Goal: Find specific page/section: Find specific page/section

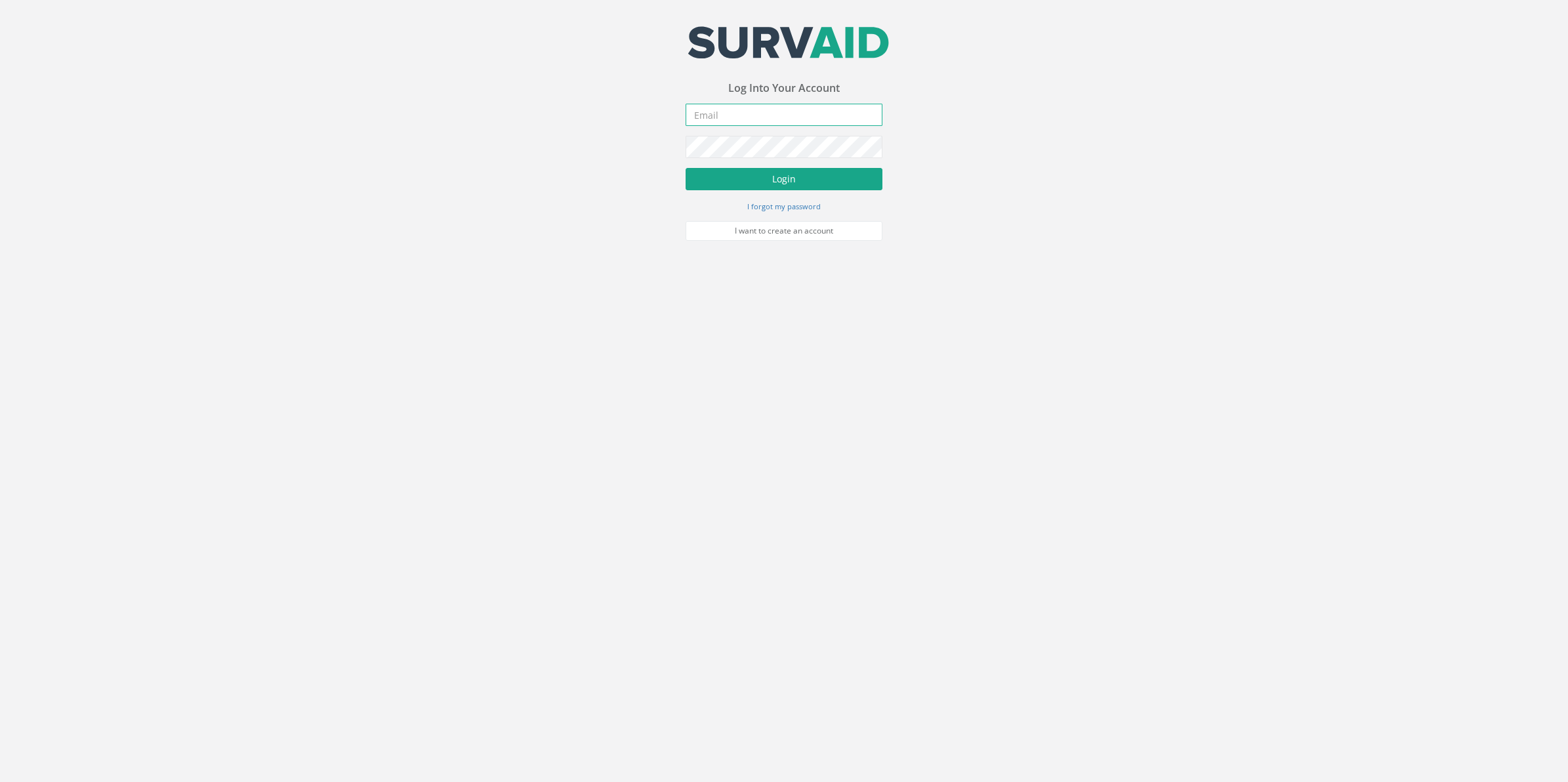
type input "[PERSON_NAME][EMAIL_ADDRESS][PERSON_NAME][DOMAIN_NAME]"
click at [801, 178] on button "Login" at bounding box center [784, 178] width 197 height 22
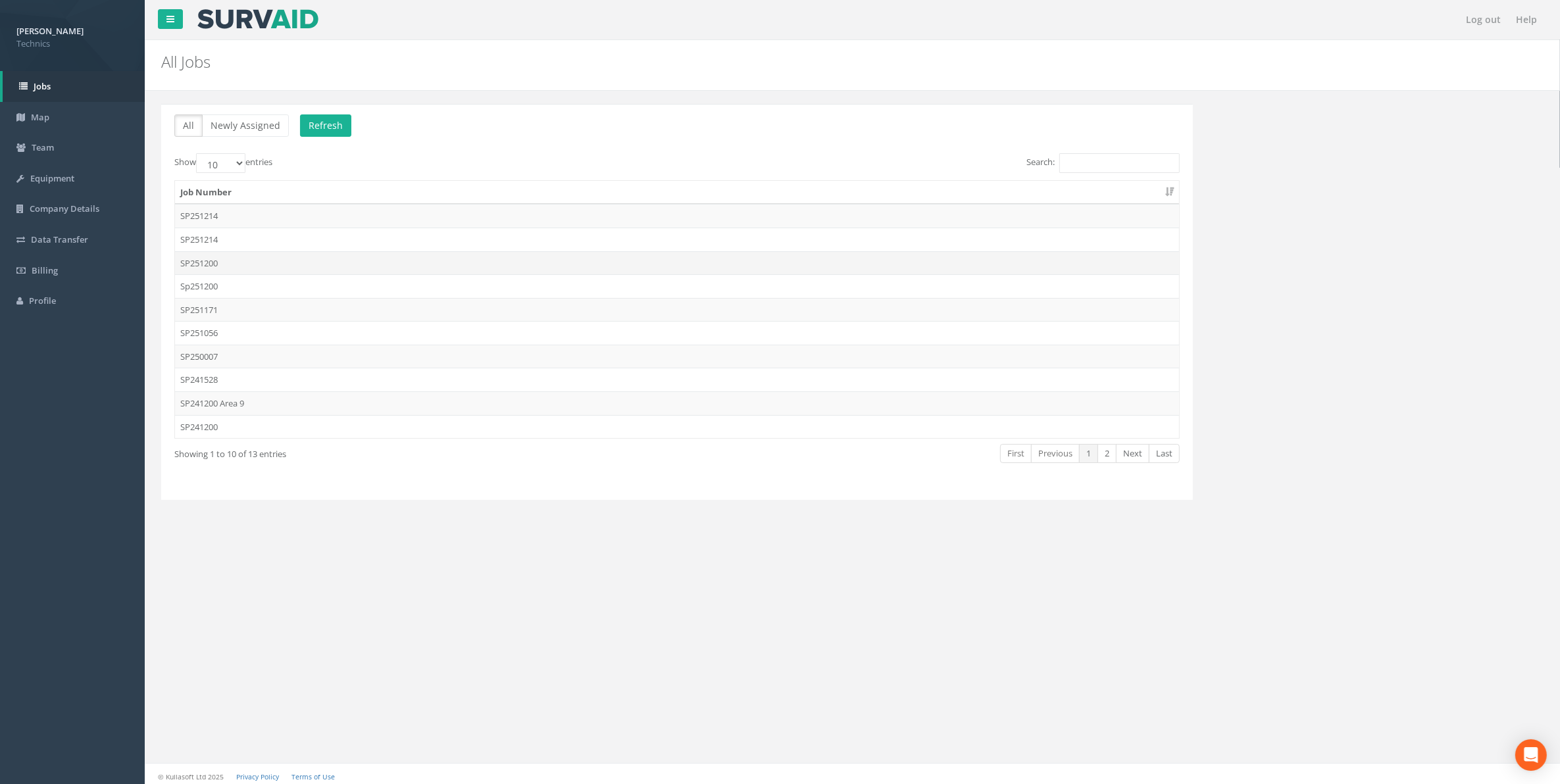
click at [198, 268] on td "SP251200" at bounding box center [676, 263] width 1004 height 24
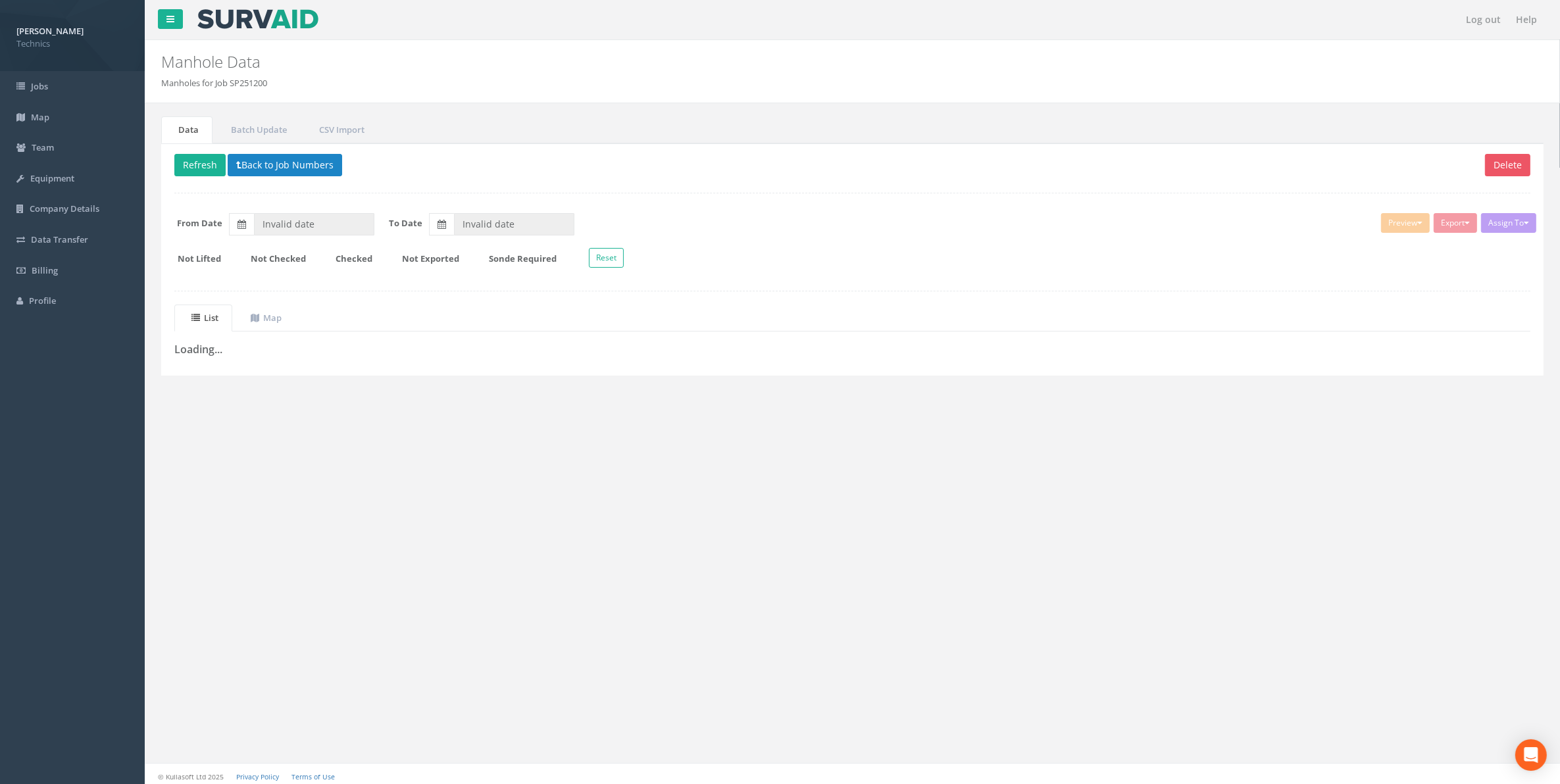
type input "[DATE]"
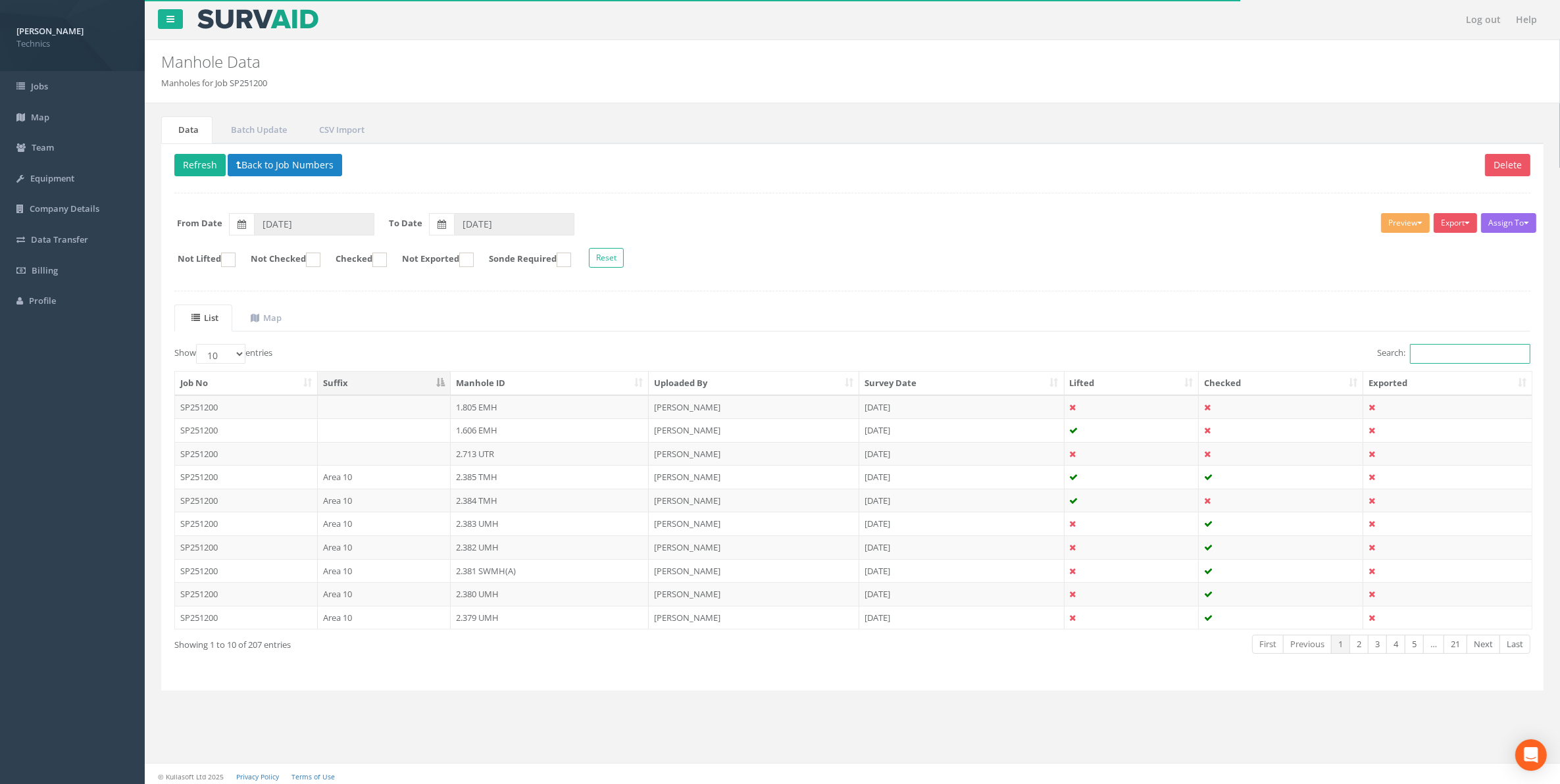
drag, startPoint x: 1416, startPoint y: 357, endPoint x: 1410, endPoint y: 360, distance: 6.7
click at [1416, 357] on input "Search:" at bounding box center [1469, 354] width 120 height 20
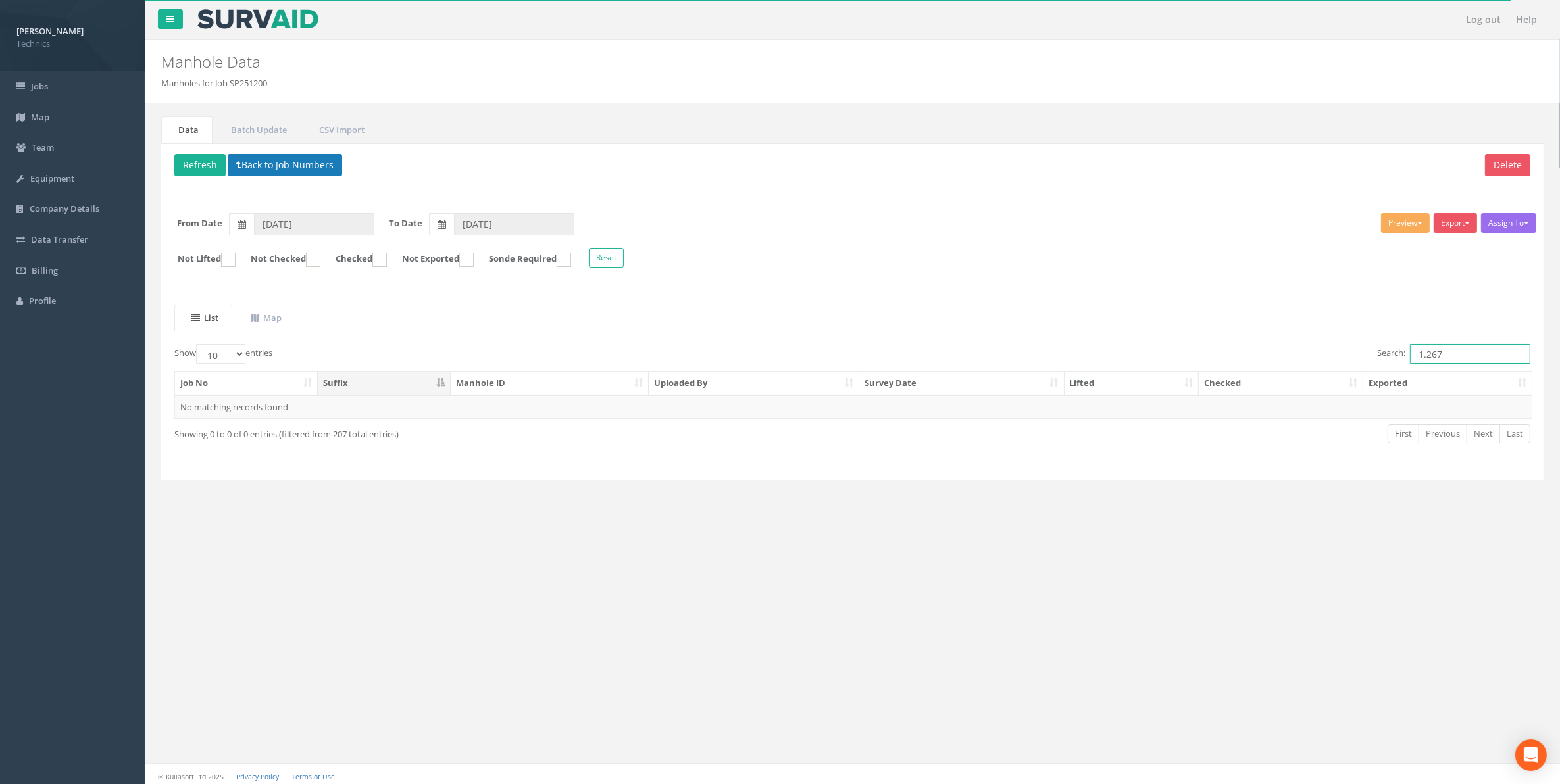
type input "1.267"
click at [281, 167] on button "Back to Job Numbers" at bounding box center [285, 164] width 114 height 22
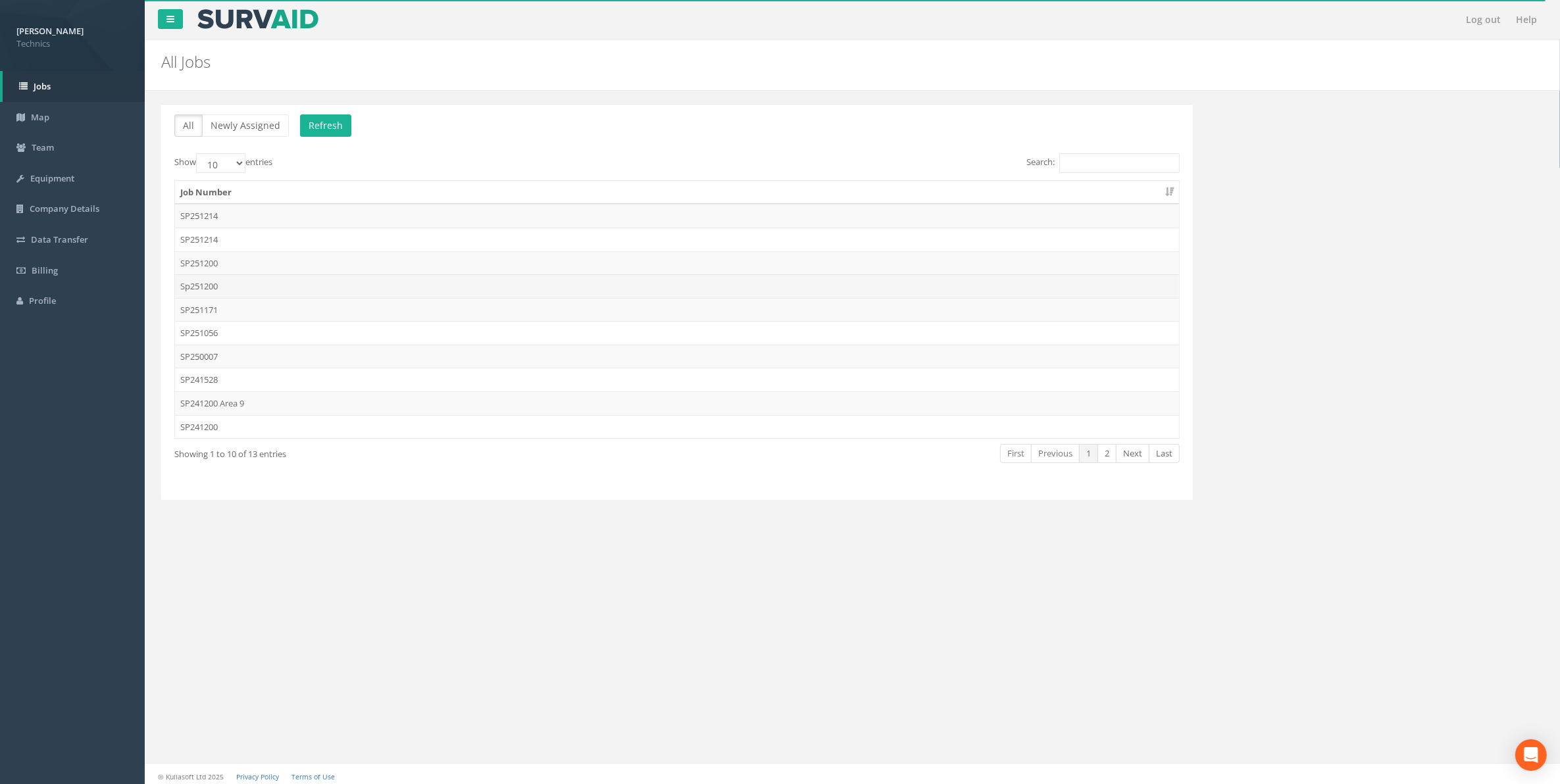
click at [199, 287] on td "Sp251200" at bounding box center [676, 286] width 1004 height 24
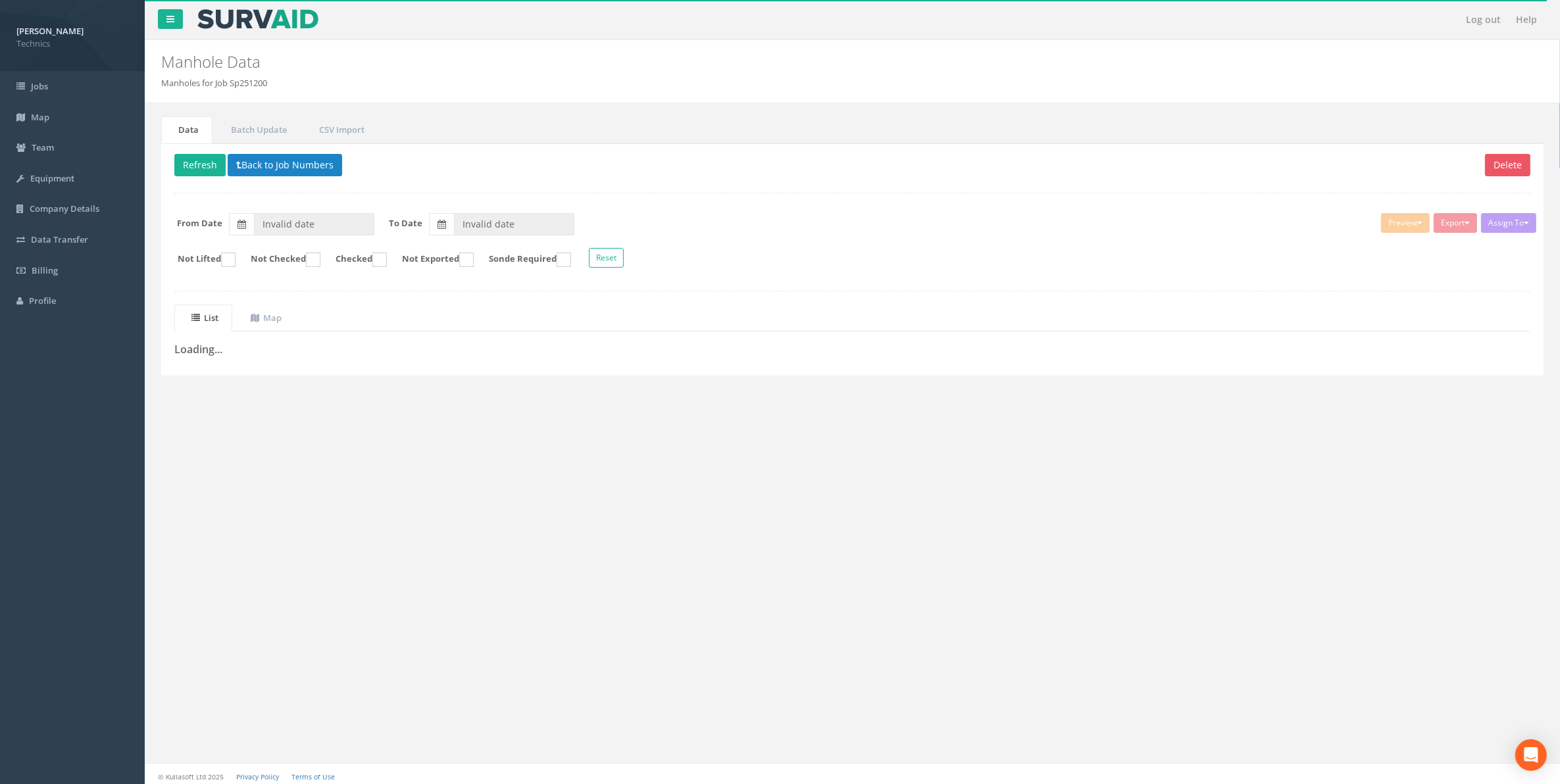
type input "[DATE]"
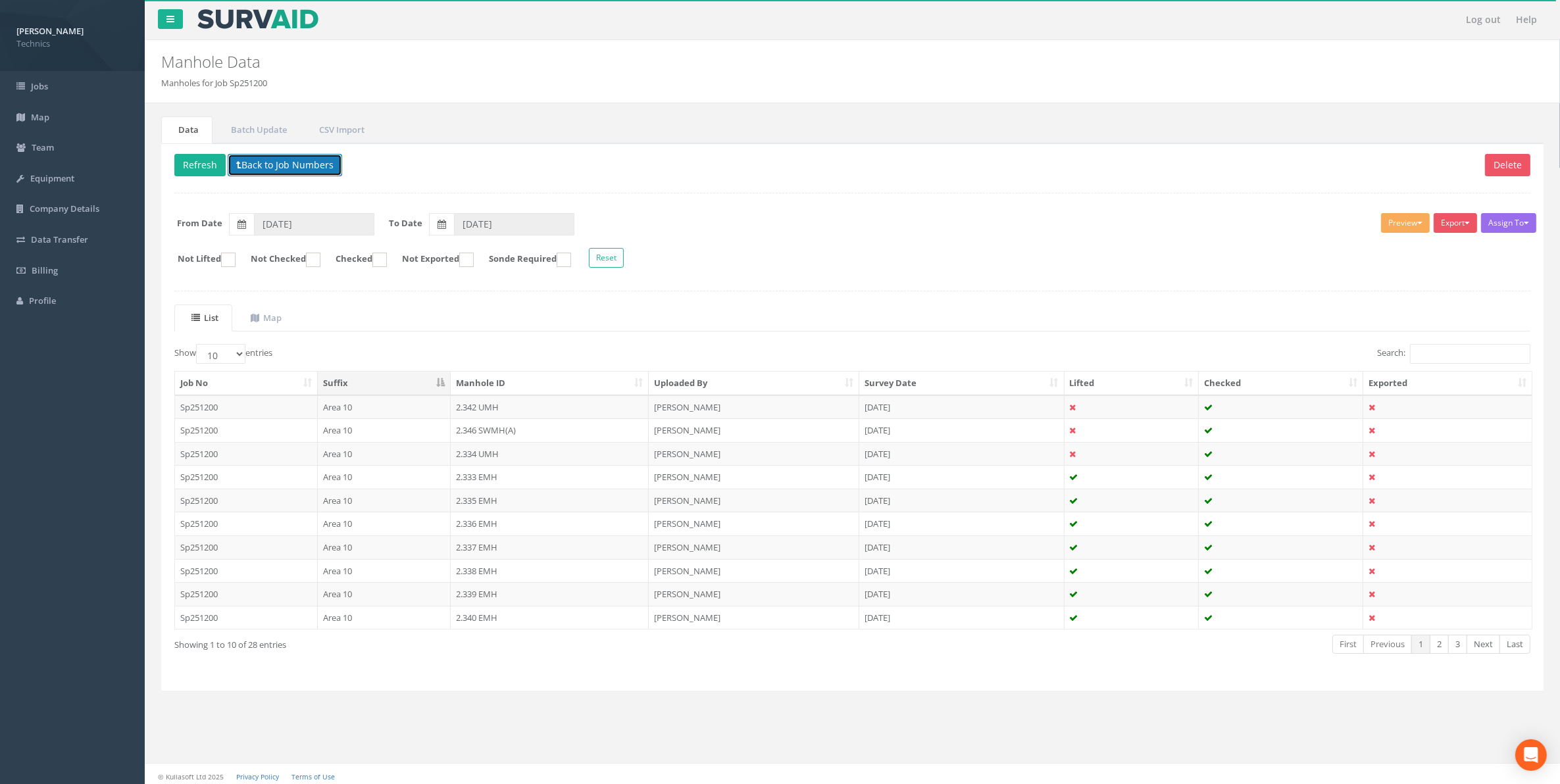
click at [258, 172] on button "Back to Job Numbers" at bounding box center [285, 164] width 114 height 22
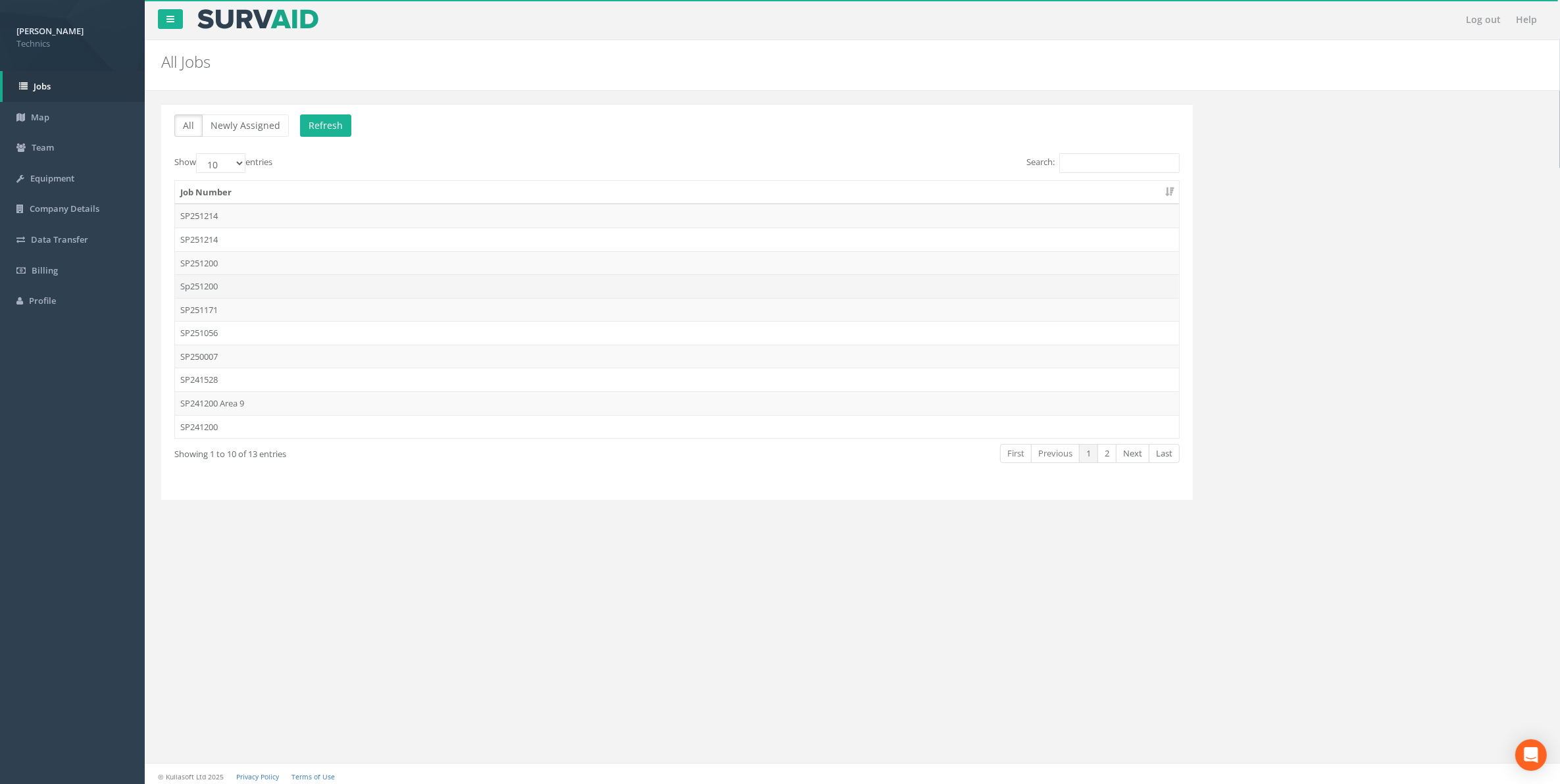
click at [211, 289] on td "Sp251200" at bounding box center [676, 286] width 1004 height 24
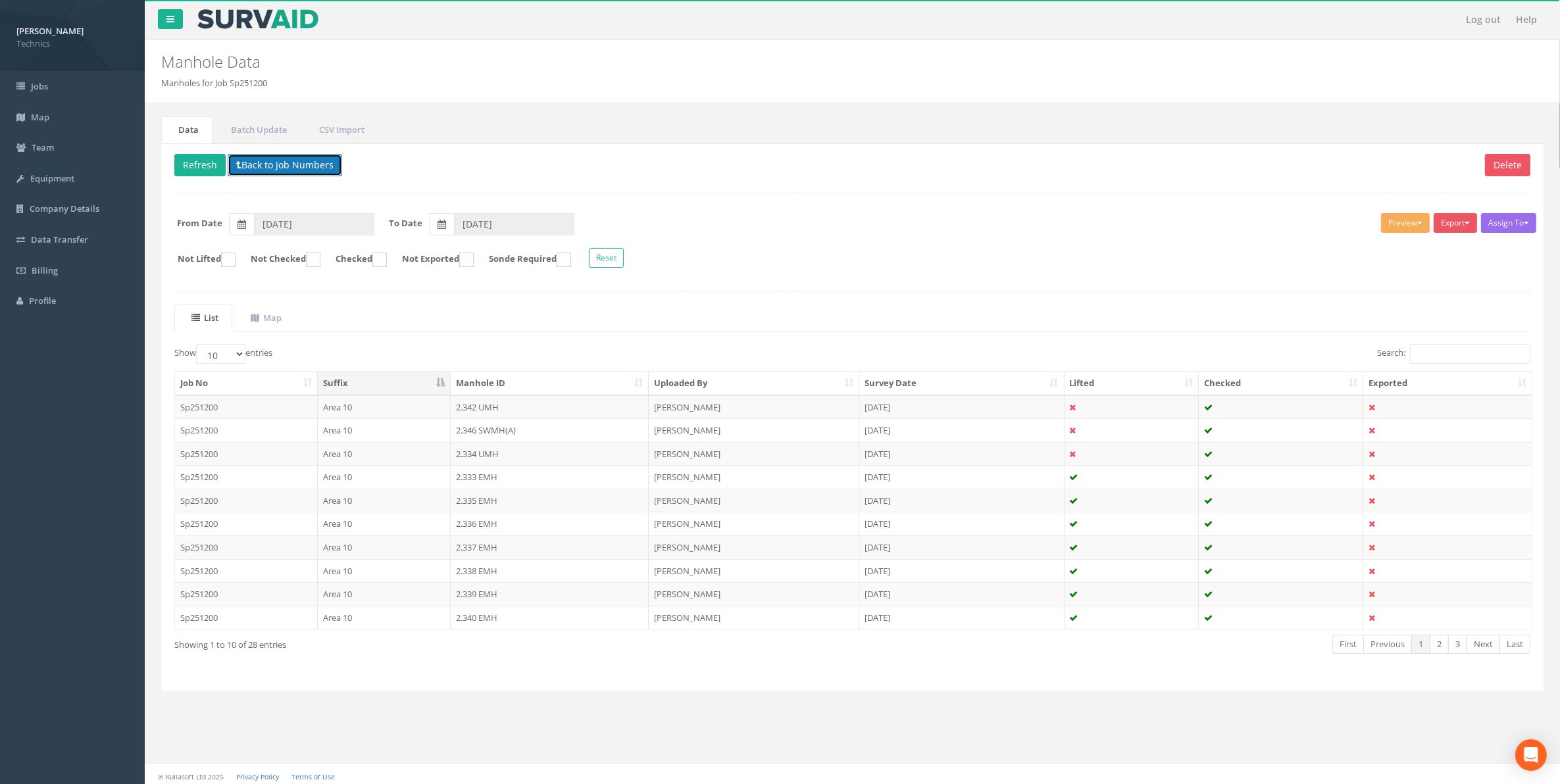
click at [250, 169] on button "Back to Job Numbers" at bounding box center [285, 164] width 114 height 22
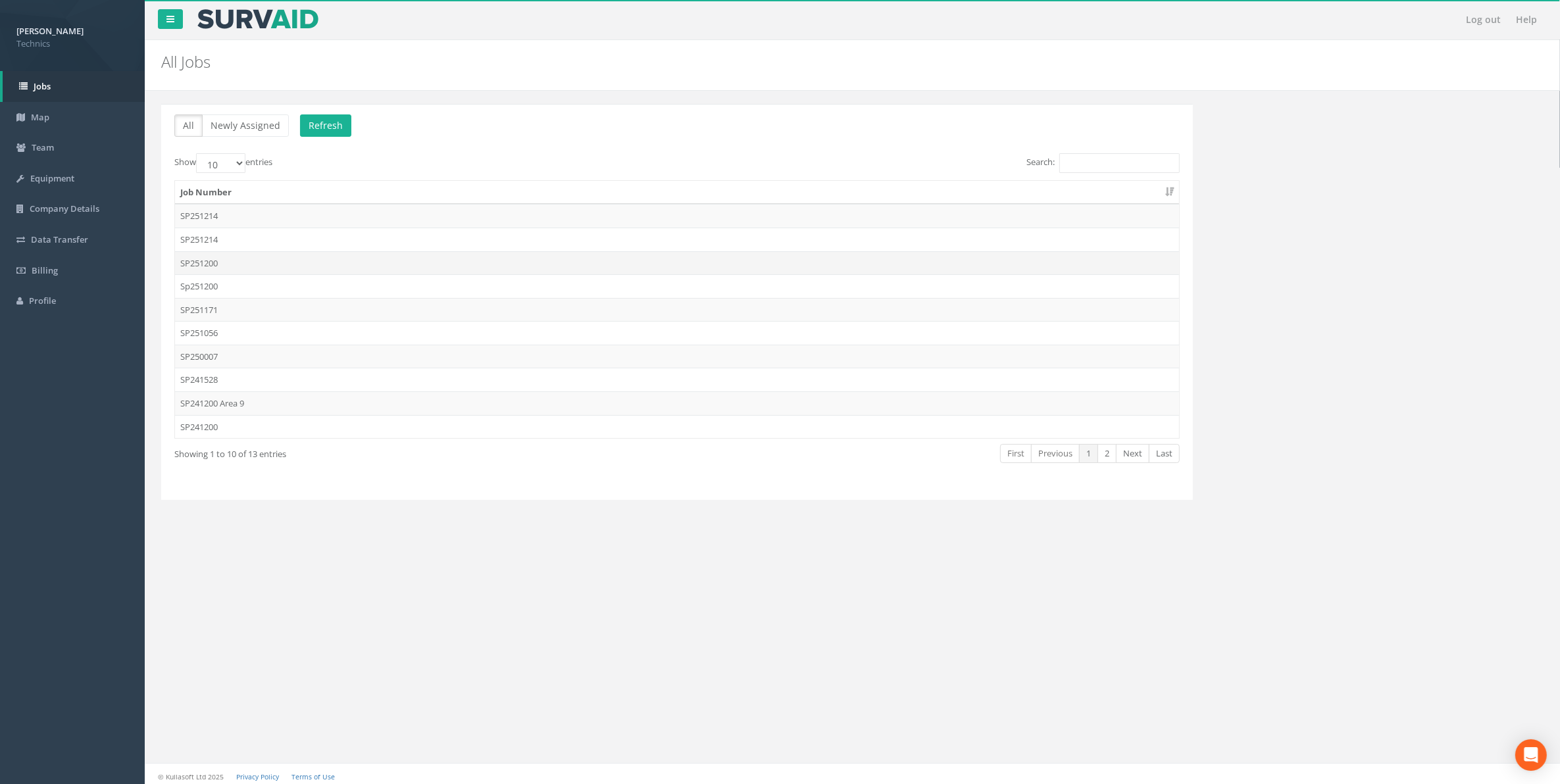
click at [207, 264] on td "SP251200" at bounding box center [676, 263] width 1004 height 24
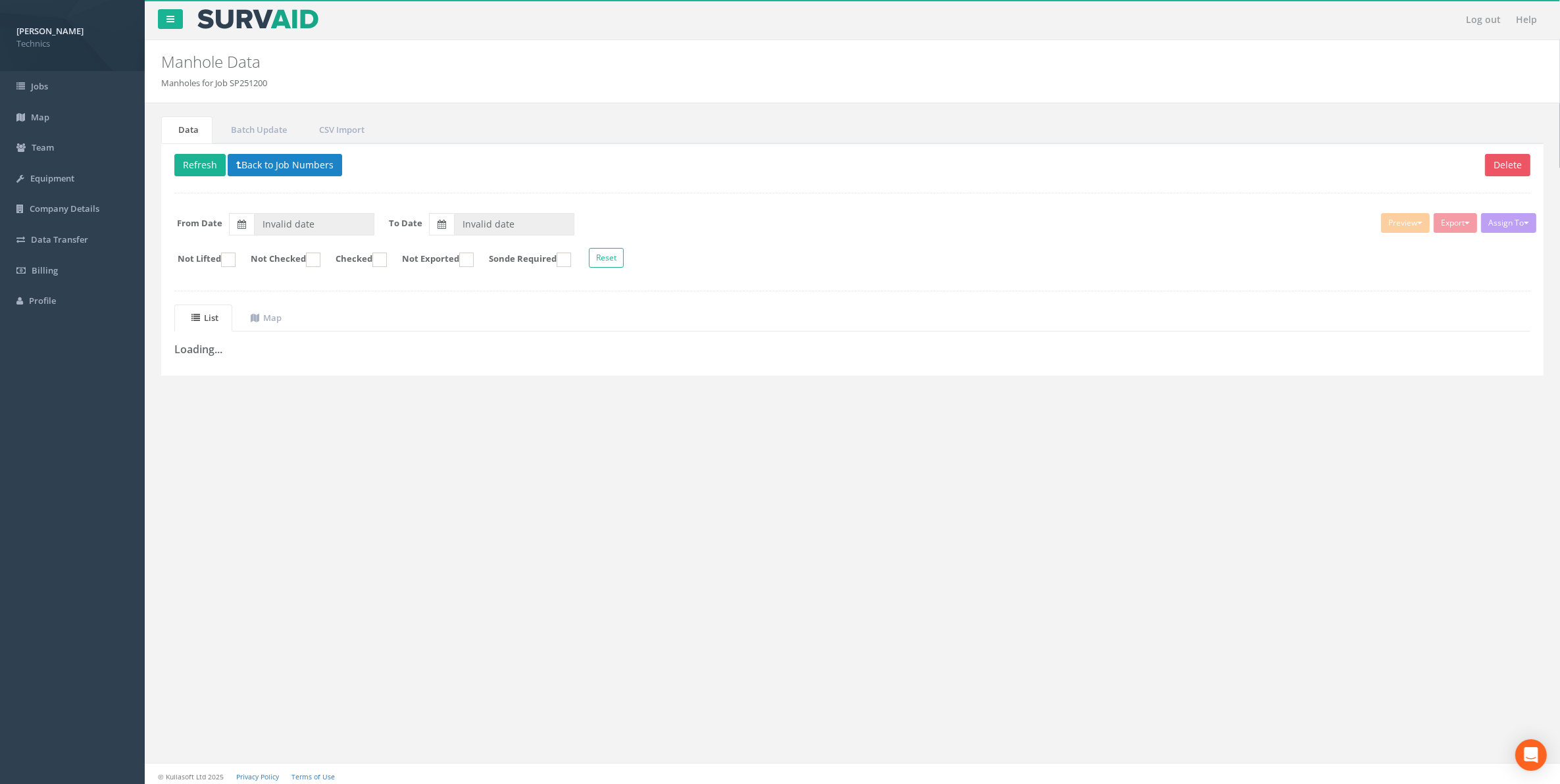
type input "[DATE]"
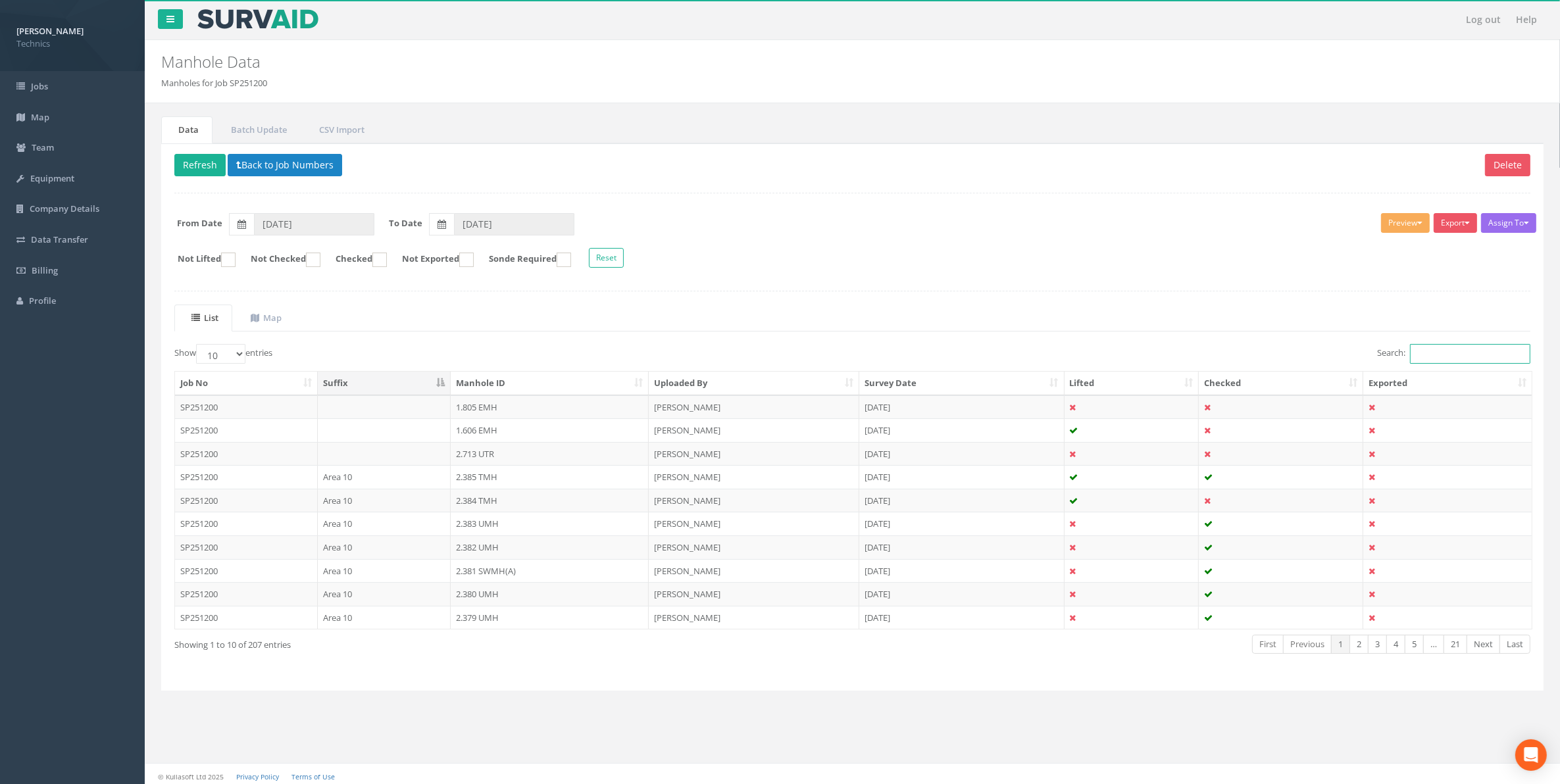
click at [1429, 356] on input "Search:" at bounding box center [1469, 354] width 120 height 20
paste input "80.7962"
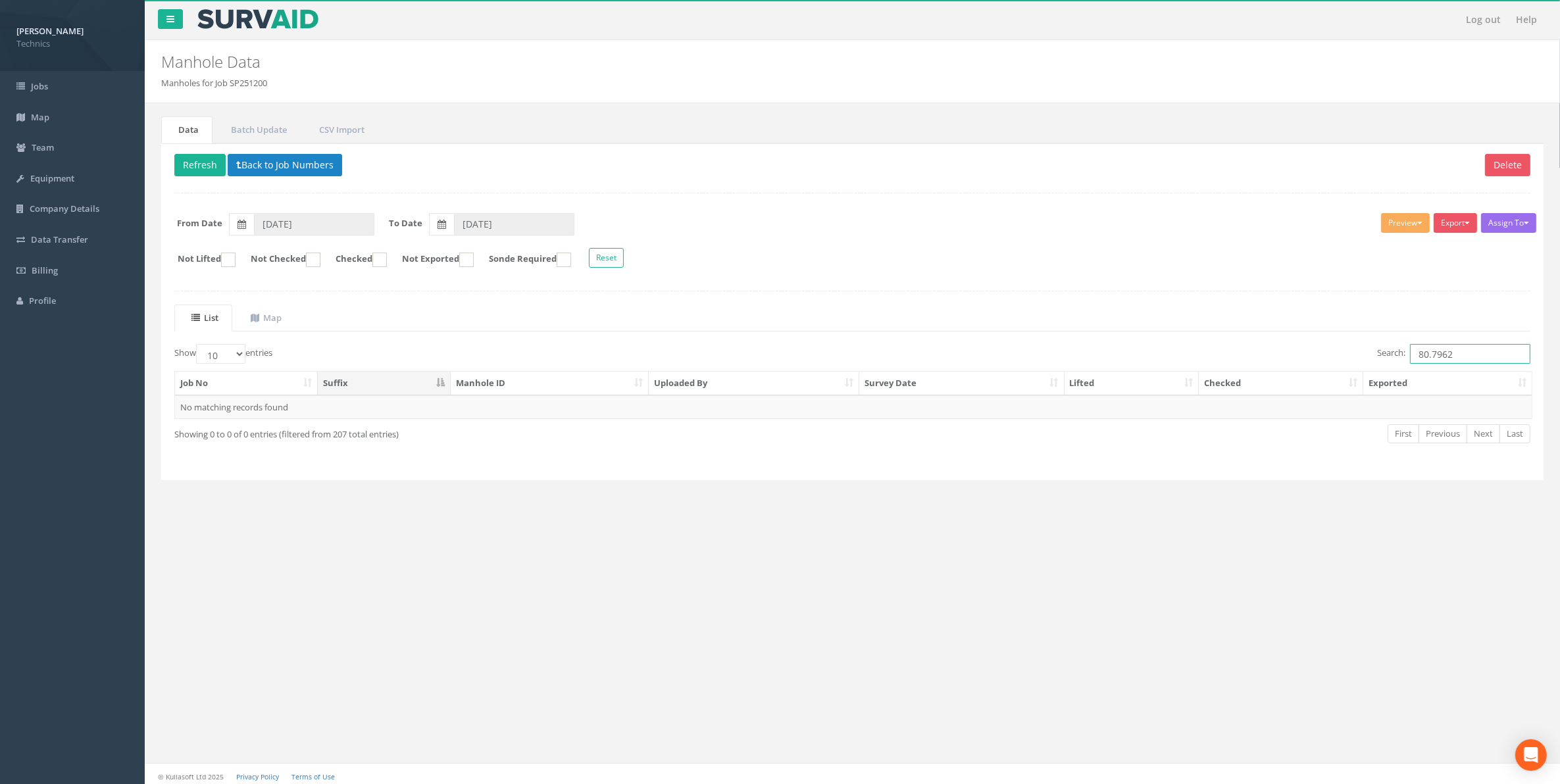
drag, startPoint x: 1431, startPoint y: 362, endPoint x: 1375, endPoint y: 359, distance: 56.1
click at [1377, 360] on label "Search: 80.7962" at bounding box center [1454, 354] width 154 height 20
drag, startPoint x: 1445, startPoint y: 357, endPoint x: 1400, endPoint y: 359, distance: 45.0
click at [1400, 359] on label "Search: 1.267" at bounding box center [1454, 354] width 154 height 20
type input "1.267"
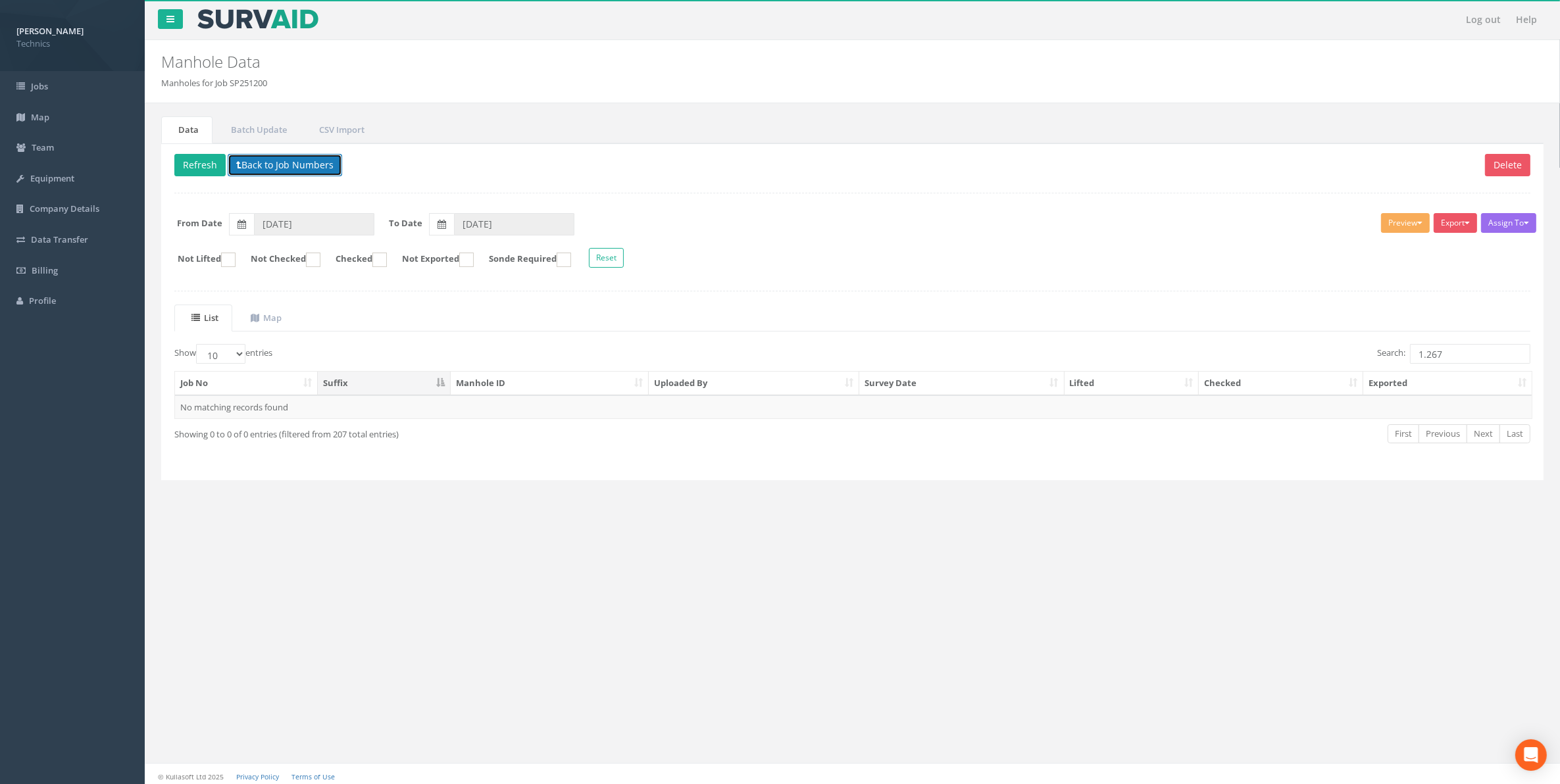
click at [283, 163] on button "Back to Job Numbers" at bounding box center [285, 164] width 114 height 22
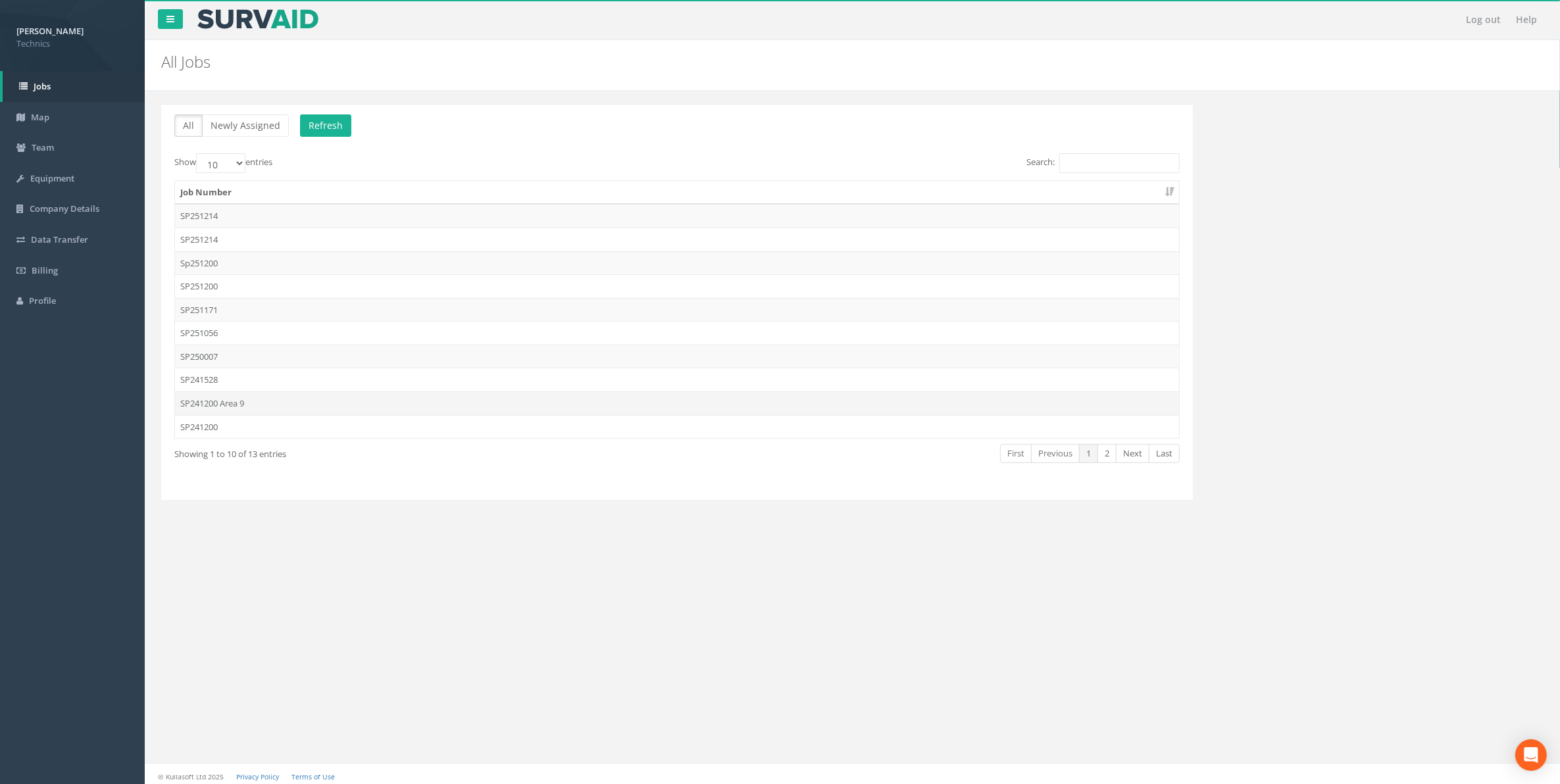
click at [215, 407] on td "SP241200 Area 9" at bounding box center [676, 403] width 1004 height 24
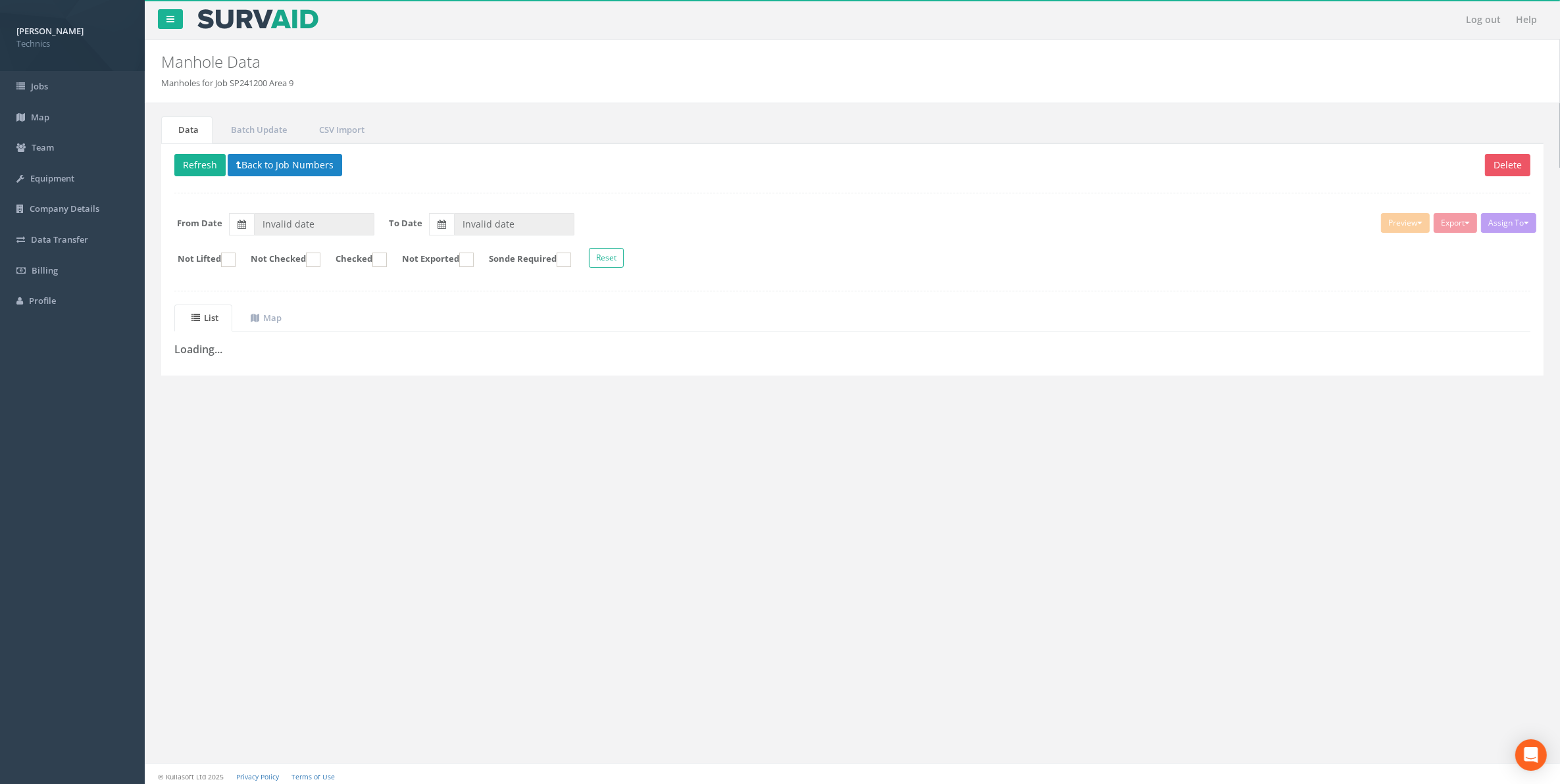
type input "[DATE]"
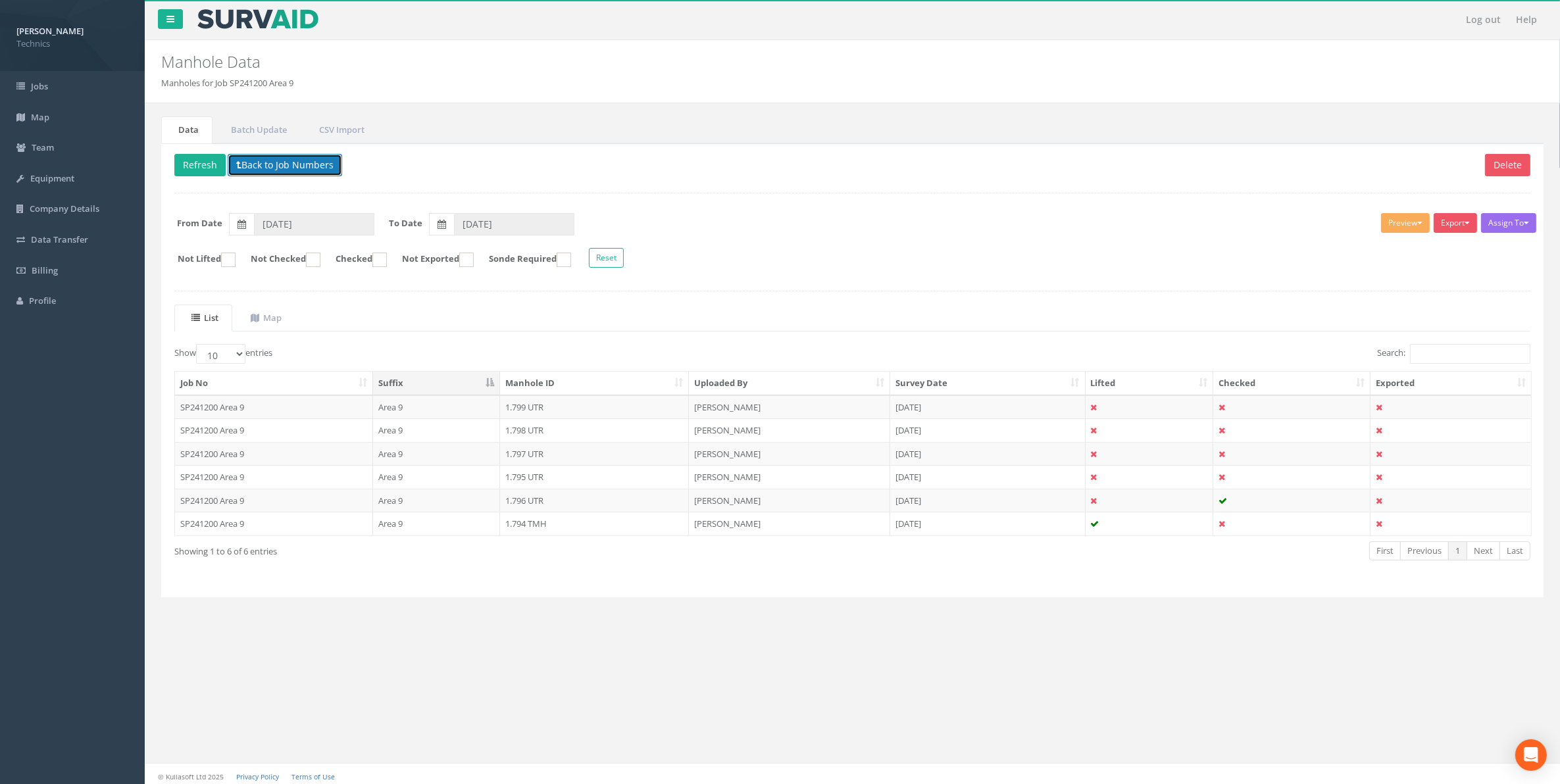
click at [241, 170] on icon at bounding box center [238, 165] width 5 height 9
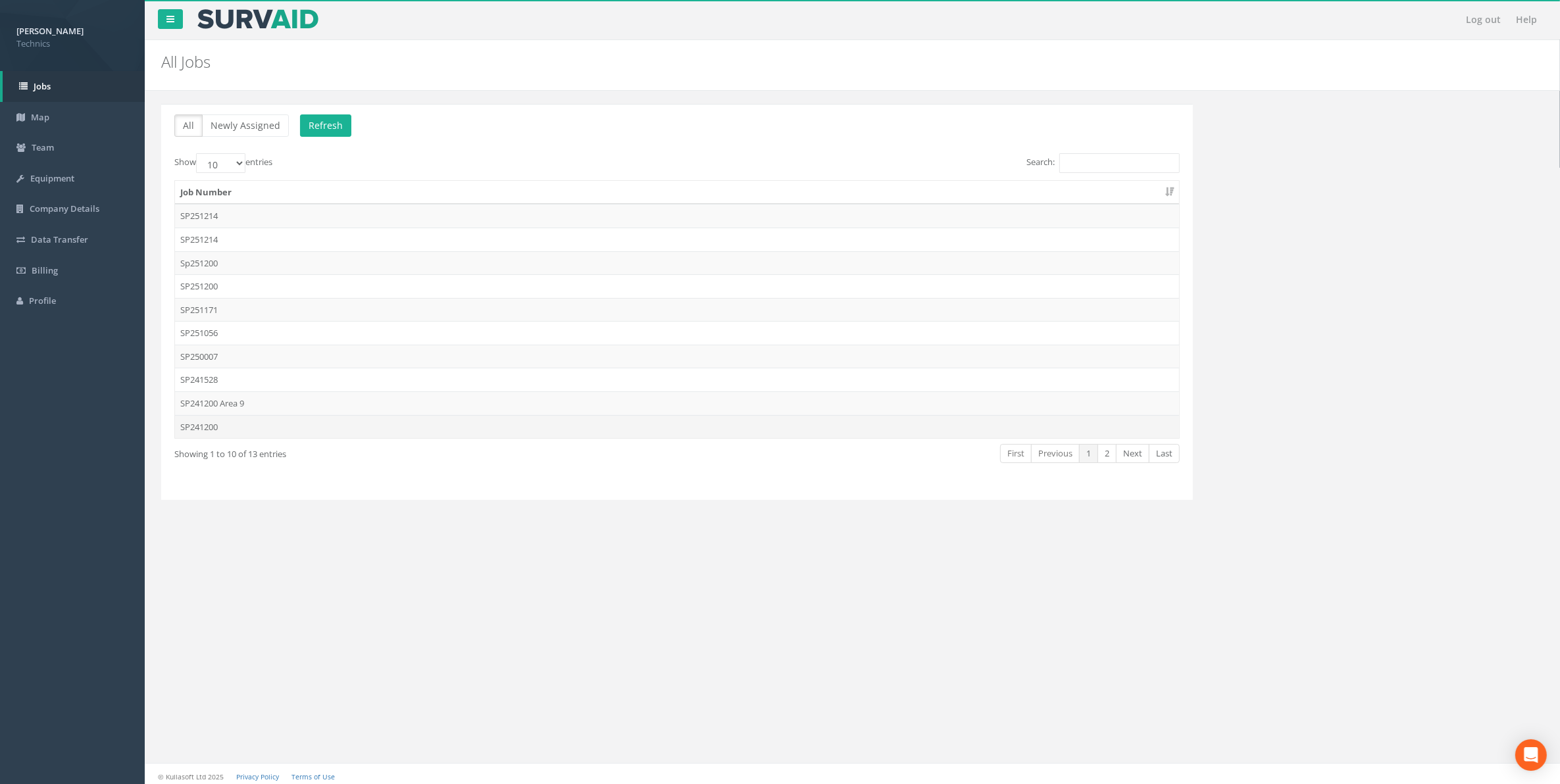
click at [204, 431] on td "SP241200" at bounding box center [676, 426] width 1004 height 24
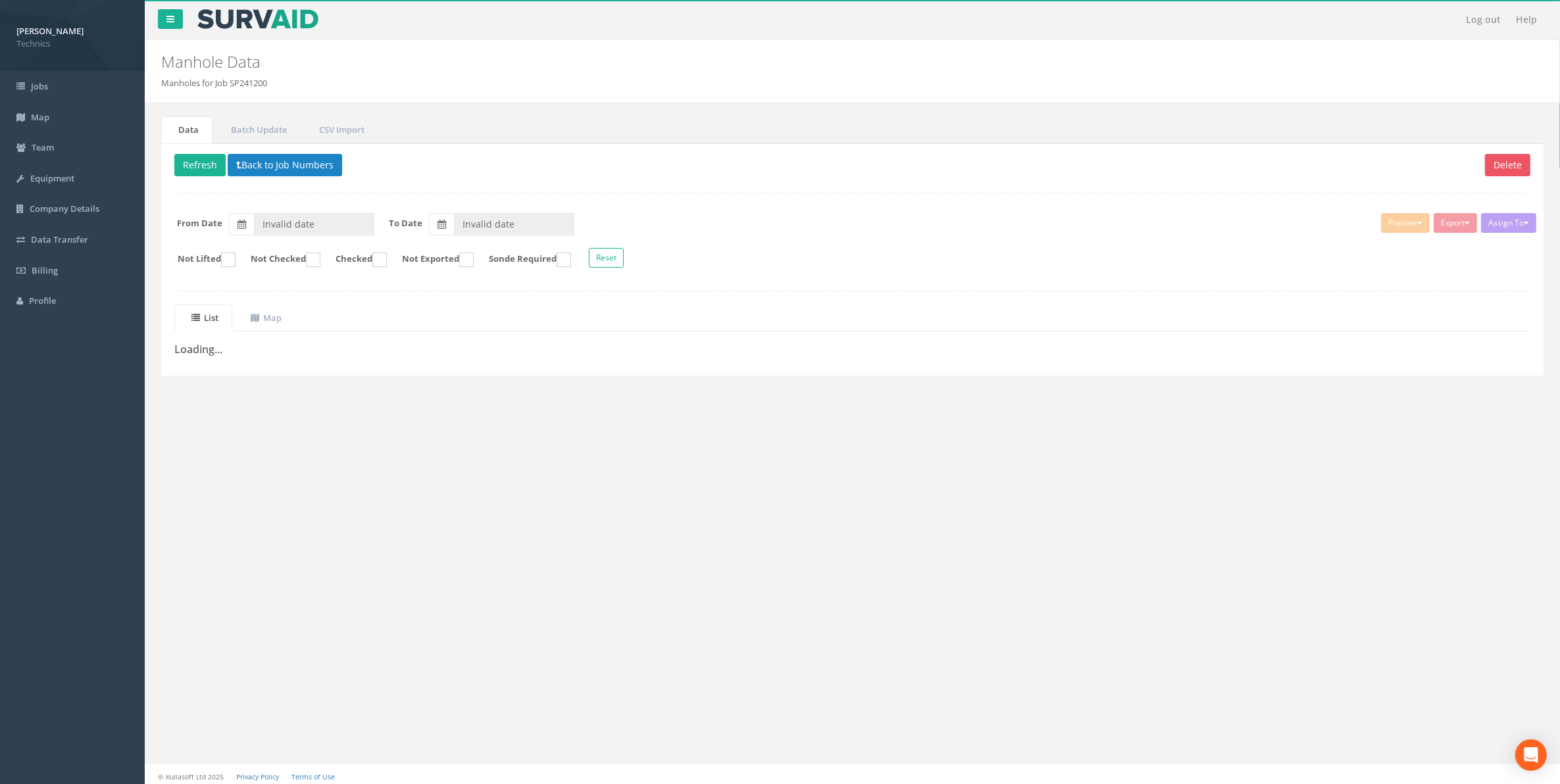
type input "[DATE]"
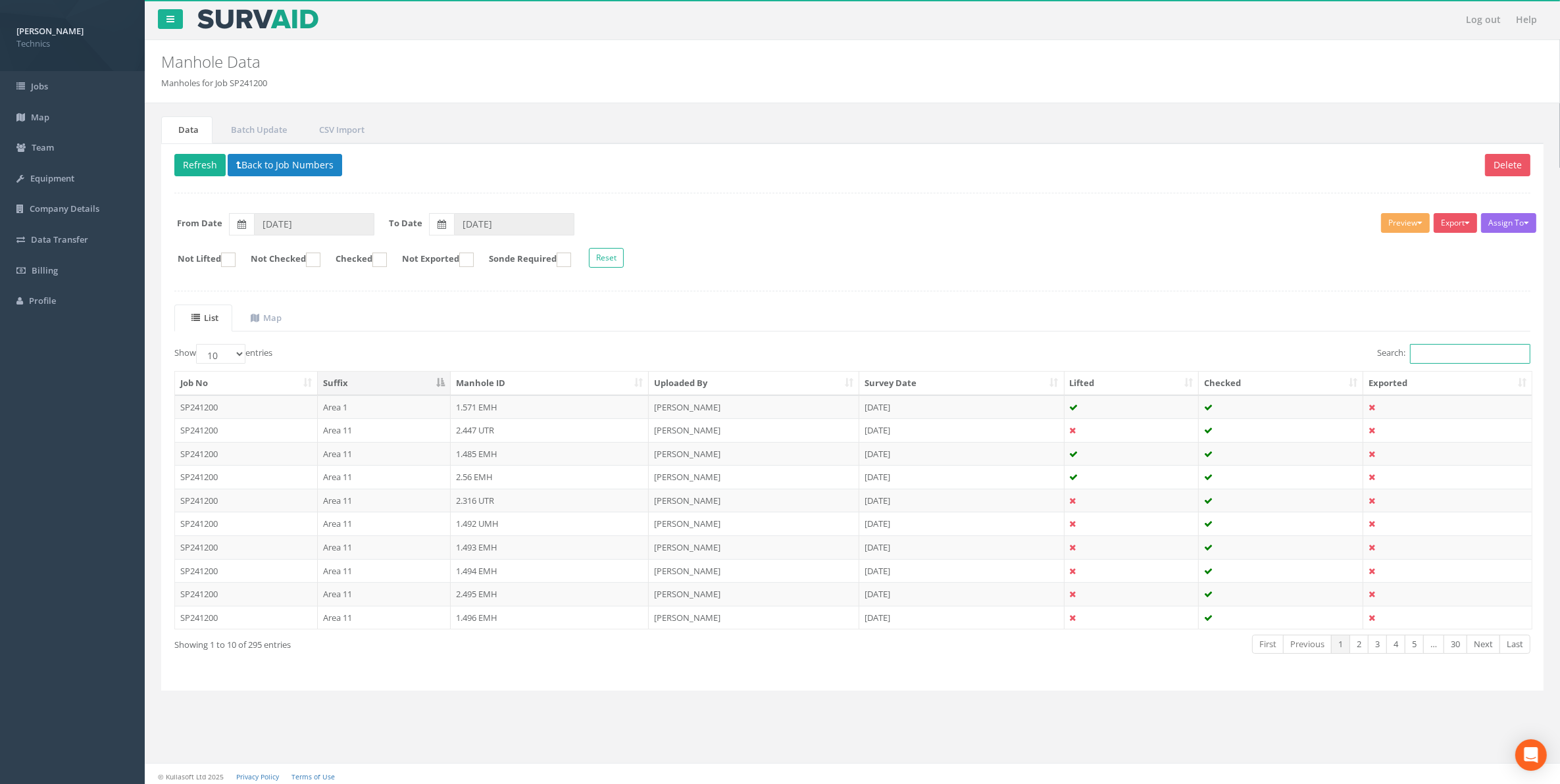
click at [1422, 356] on input "Search:" at bounding box center [1469, 354] width 120 height 20
paste input "1.267"
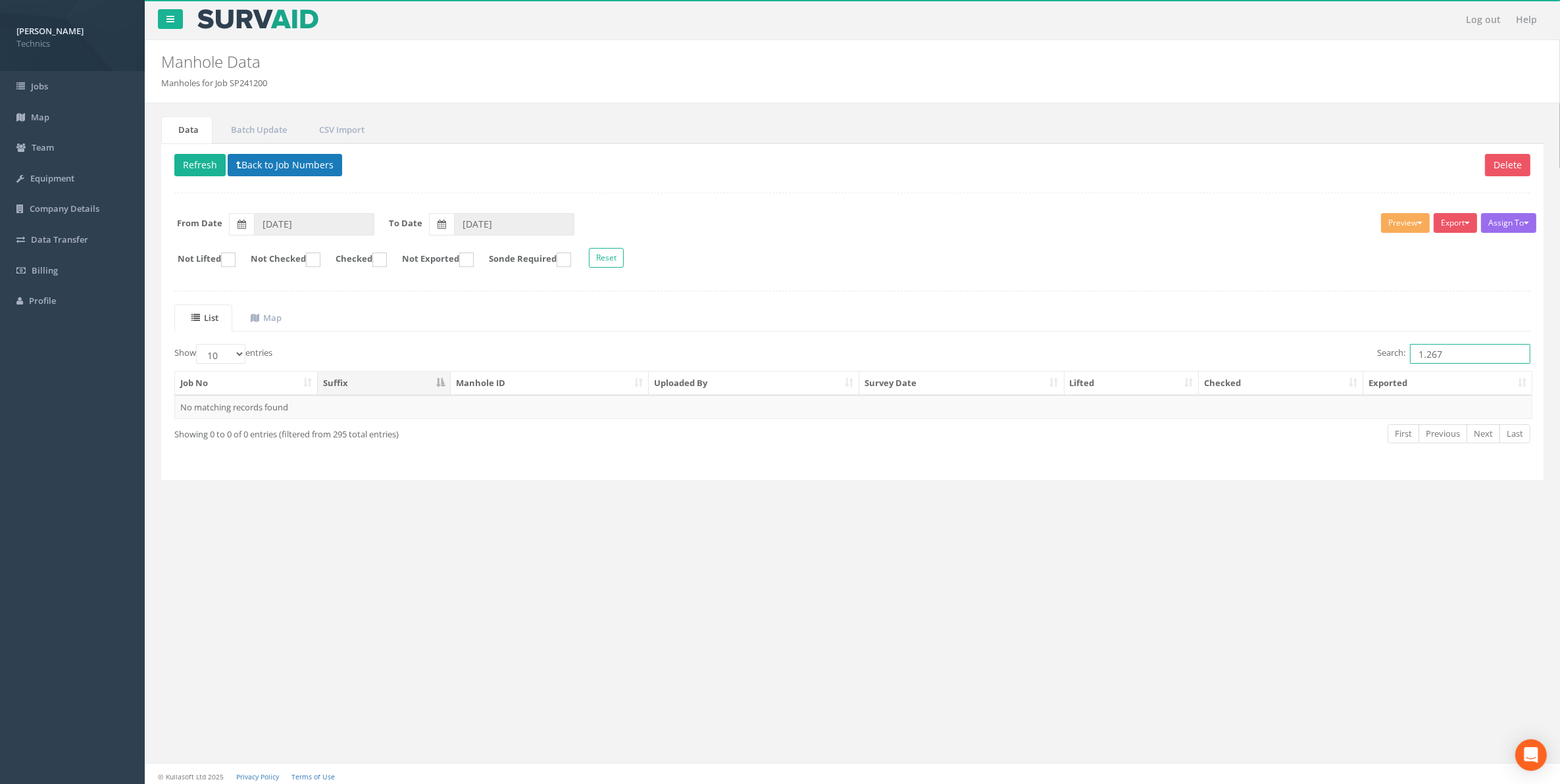
type input "1.267"
click at [292, 172] on button "Back to Job Numbers" at bounding box center [285, 164] width 114 height 22
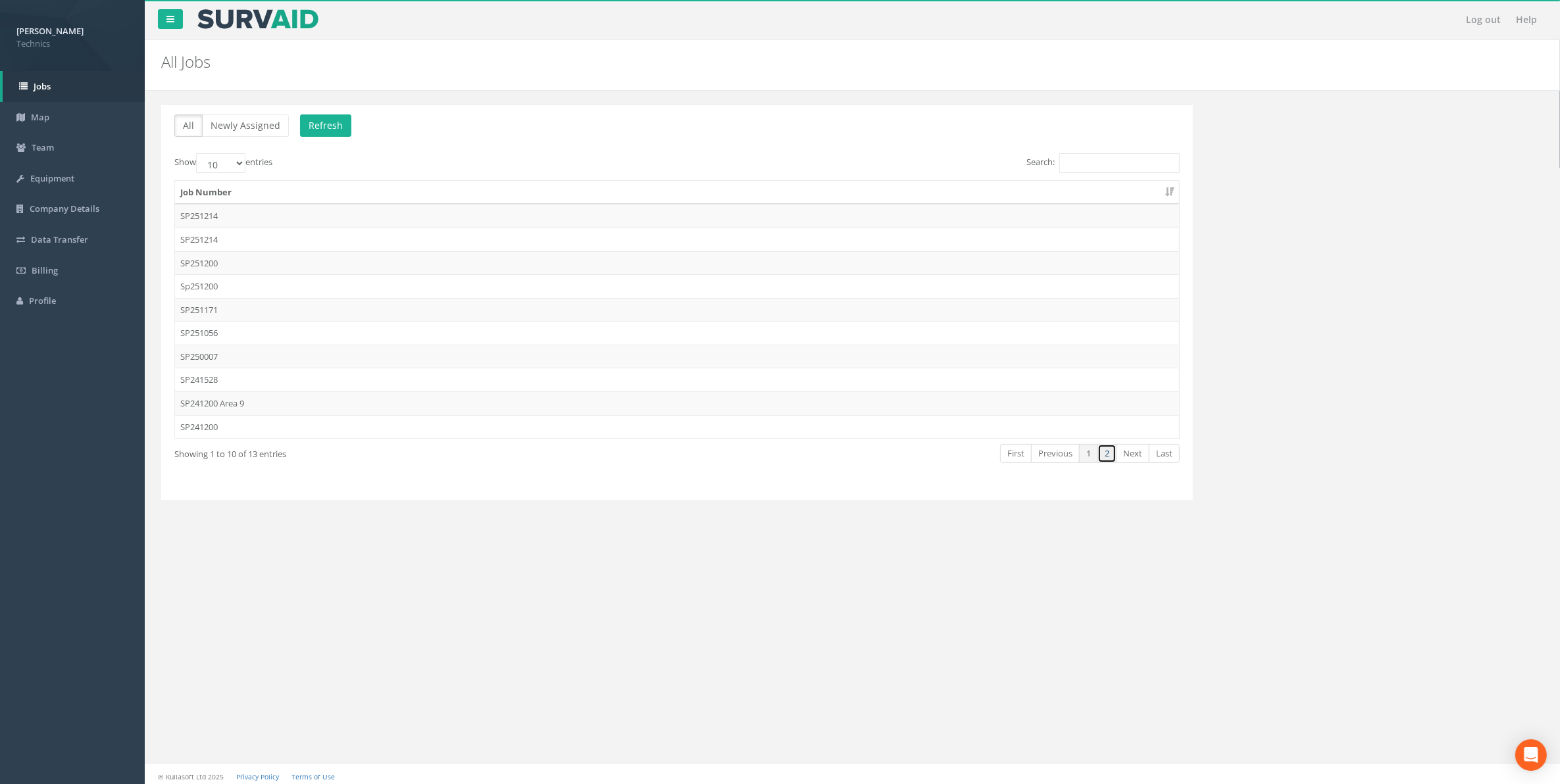
click at [1103, 461] on link "2" at bounding box center [1106, 453] width 19 height 19
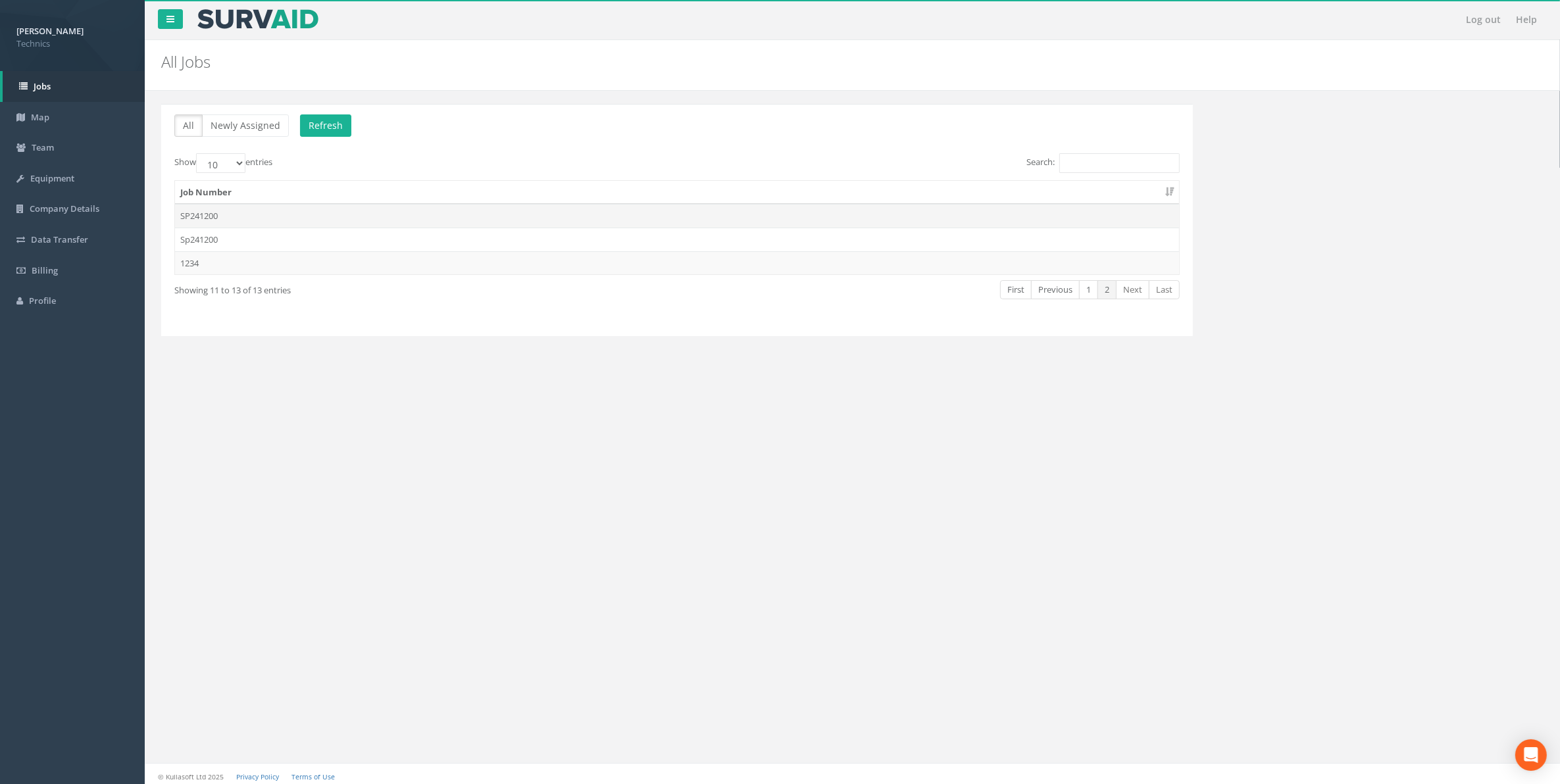
click at [204, 218] on td "SP241200" at bounding box center [676, 216] width 1004 height 24
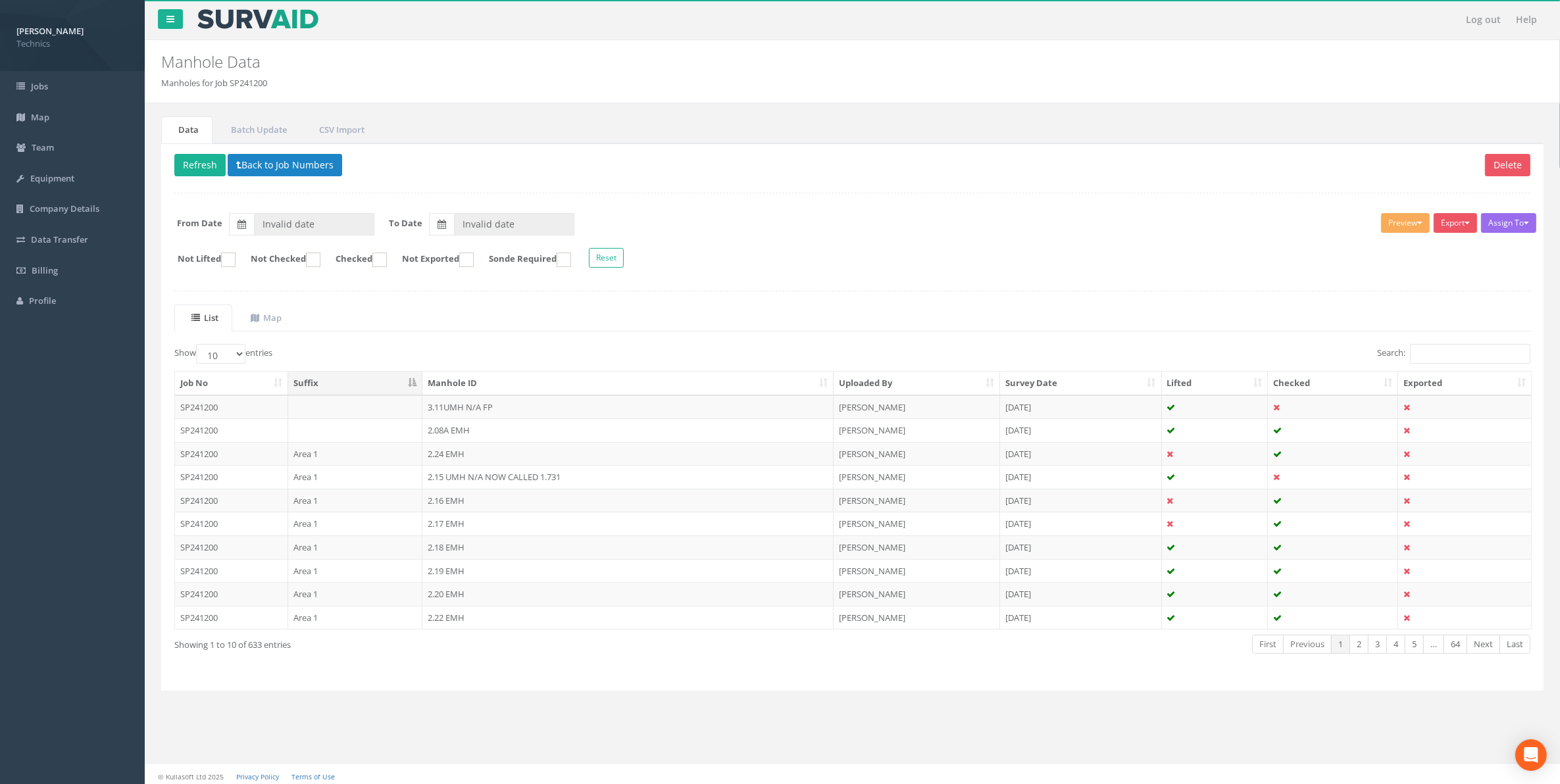
type input "[DATE]"
click at [1418, 360] on input "Search:" at bounding box center [1469, 354] width 120 height 20
paste input "1.267"
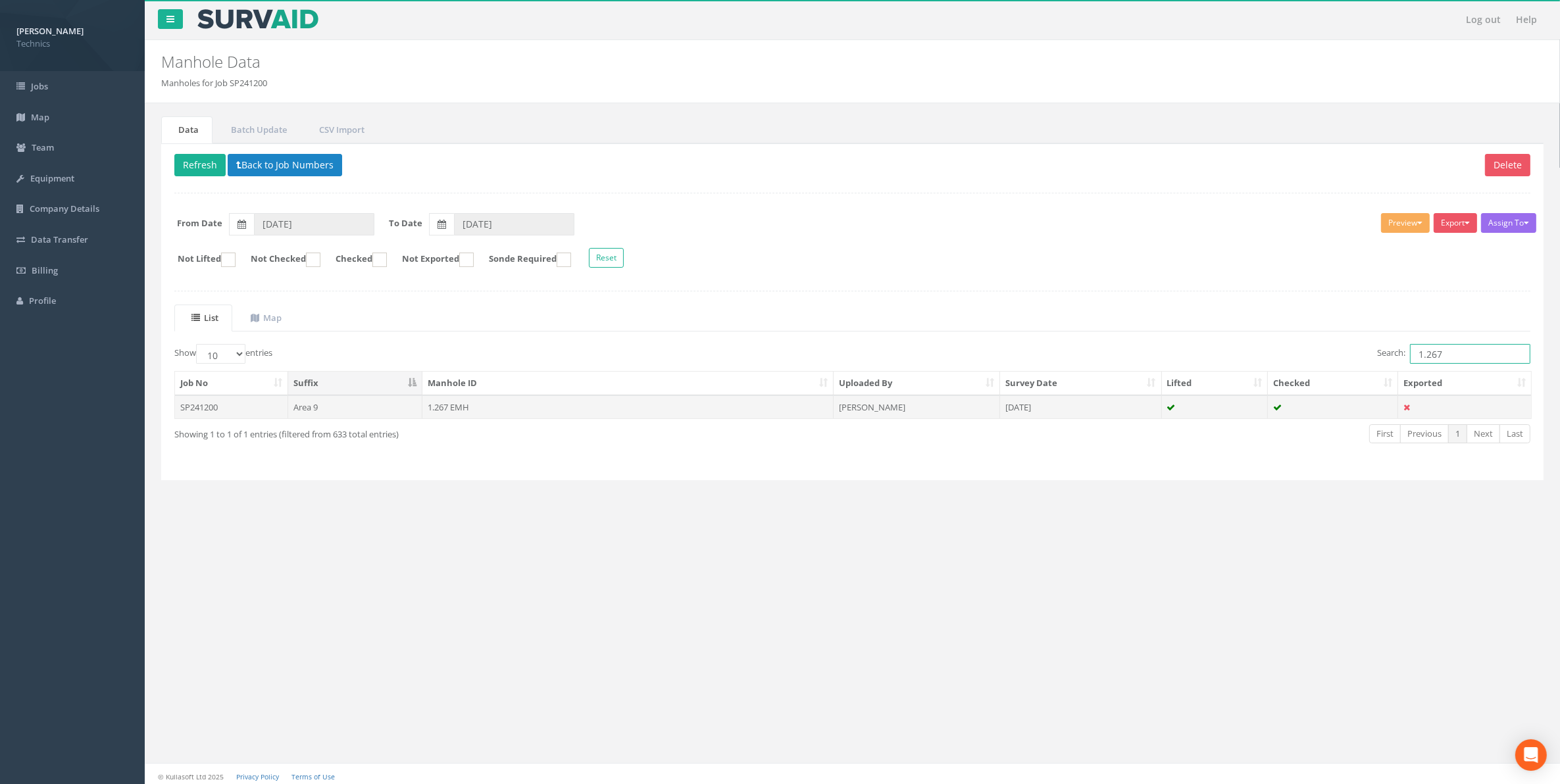
type input "1.267"
click at [455, 412] on td "1.267 EMH" at bounding box center [627, 407] width 411 height 24
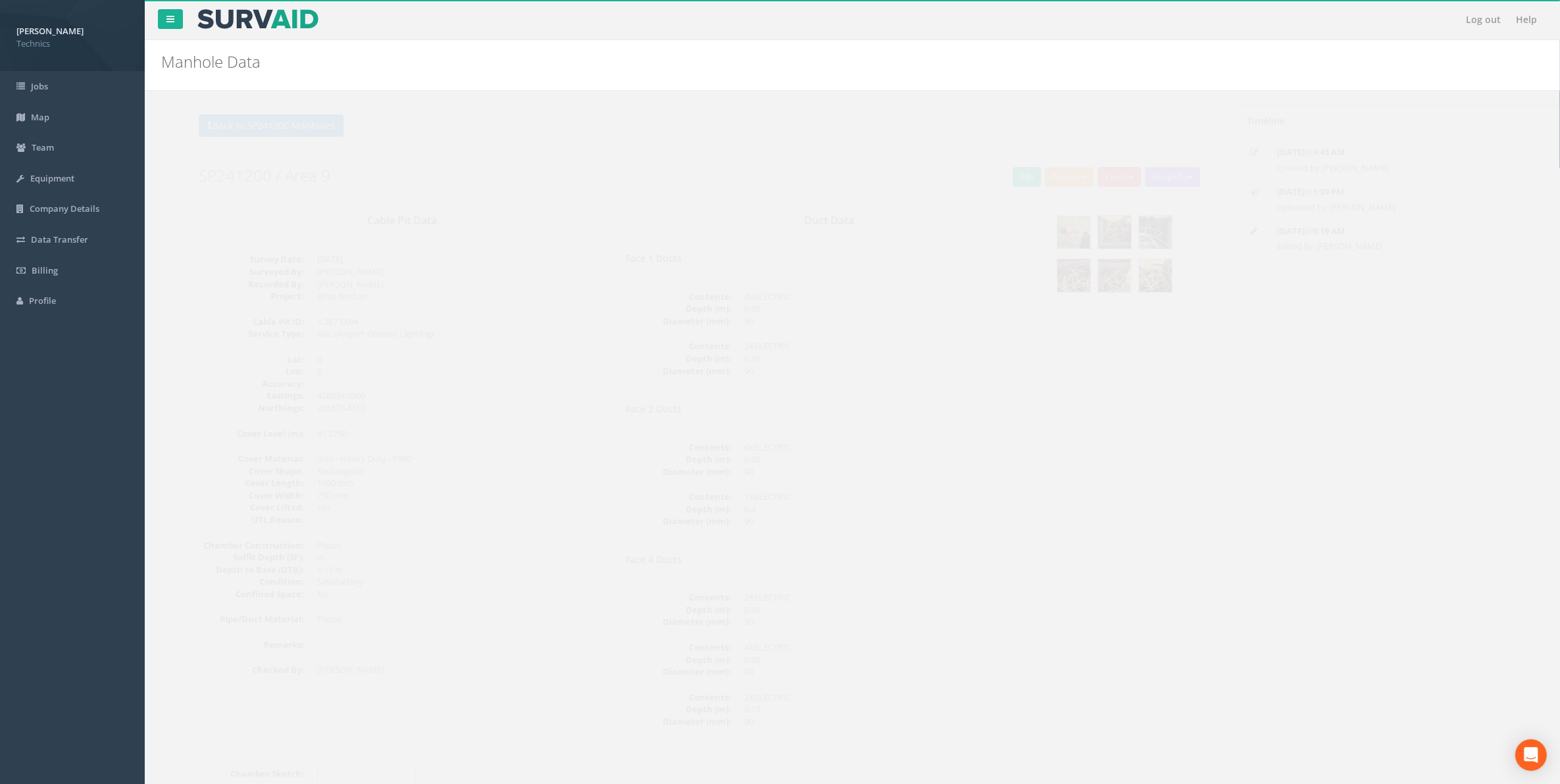
click at [1045, 242] on img at bounding box center [1049, 232] width 33 height 33
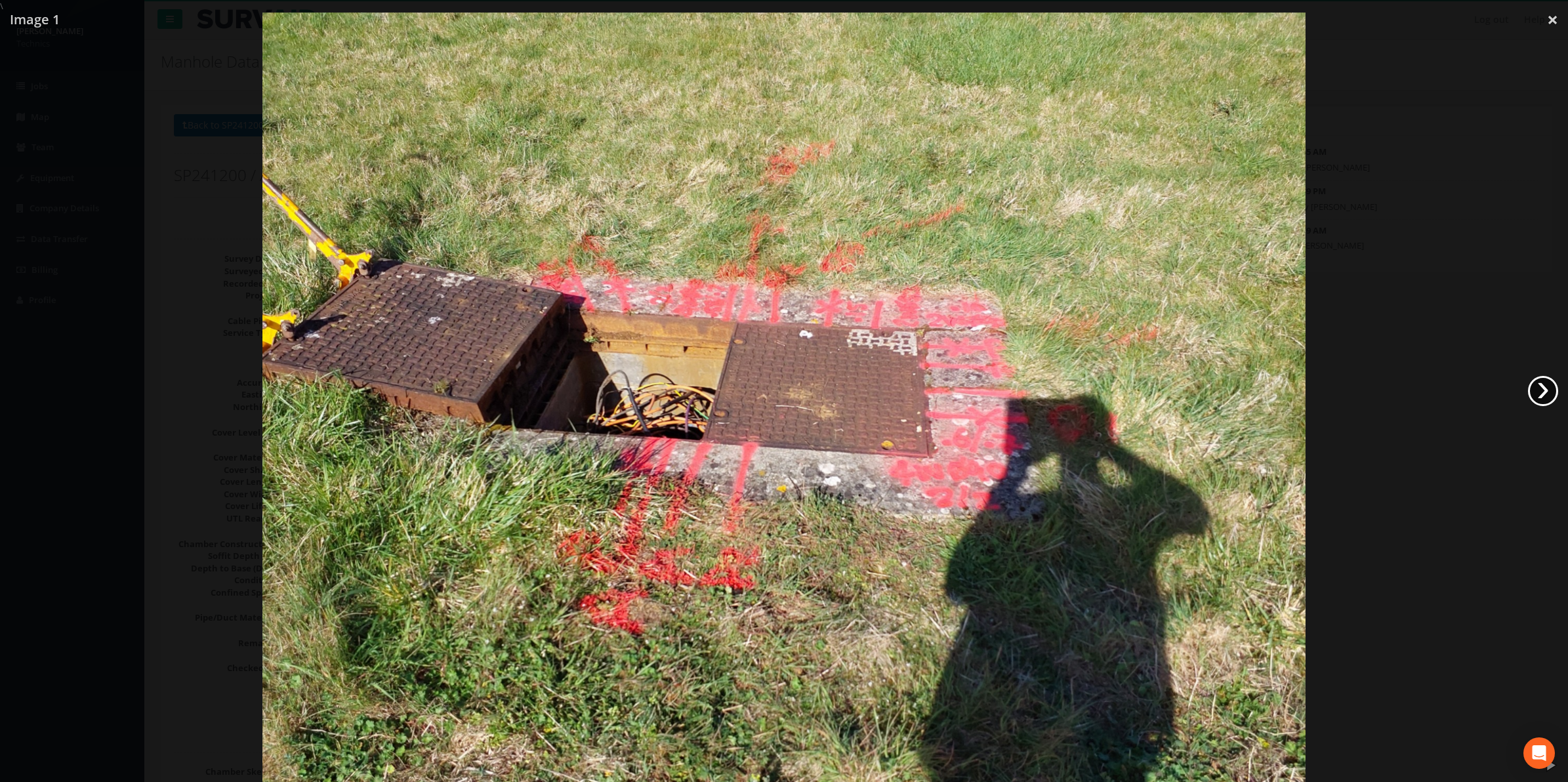
click at [1531, 389] on link "›" at bounding box center [1543, 390] width 30 height 30
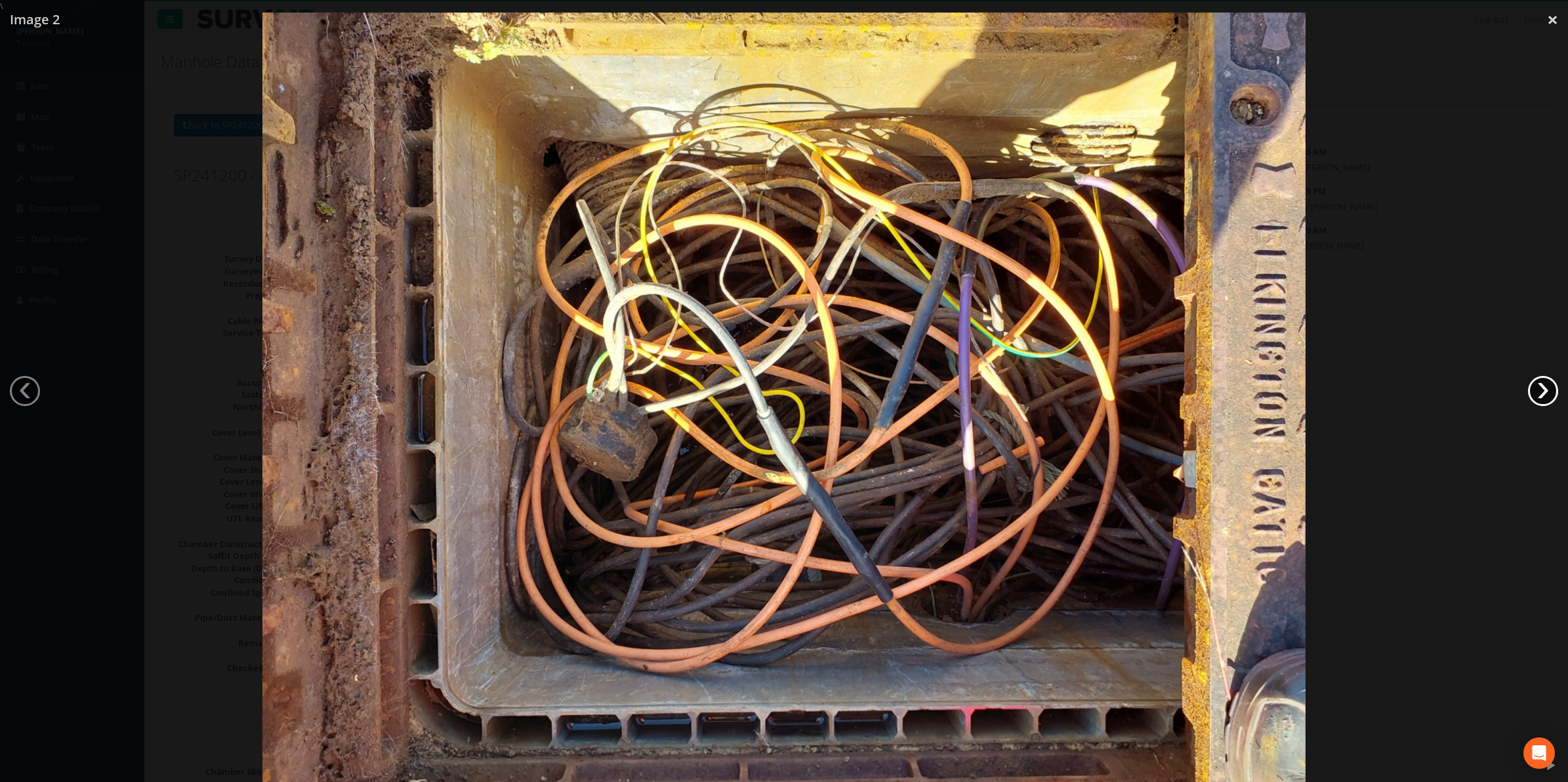
click at [1532, 393] on link "›" at bounding box center [1543, 390] width 30 height 30
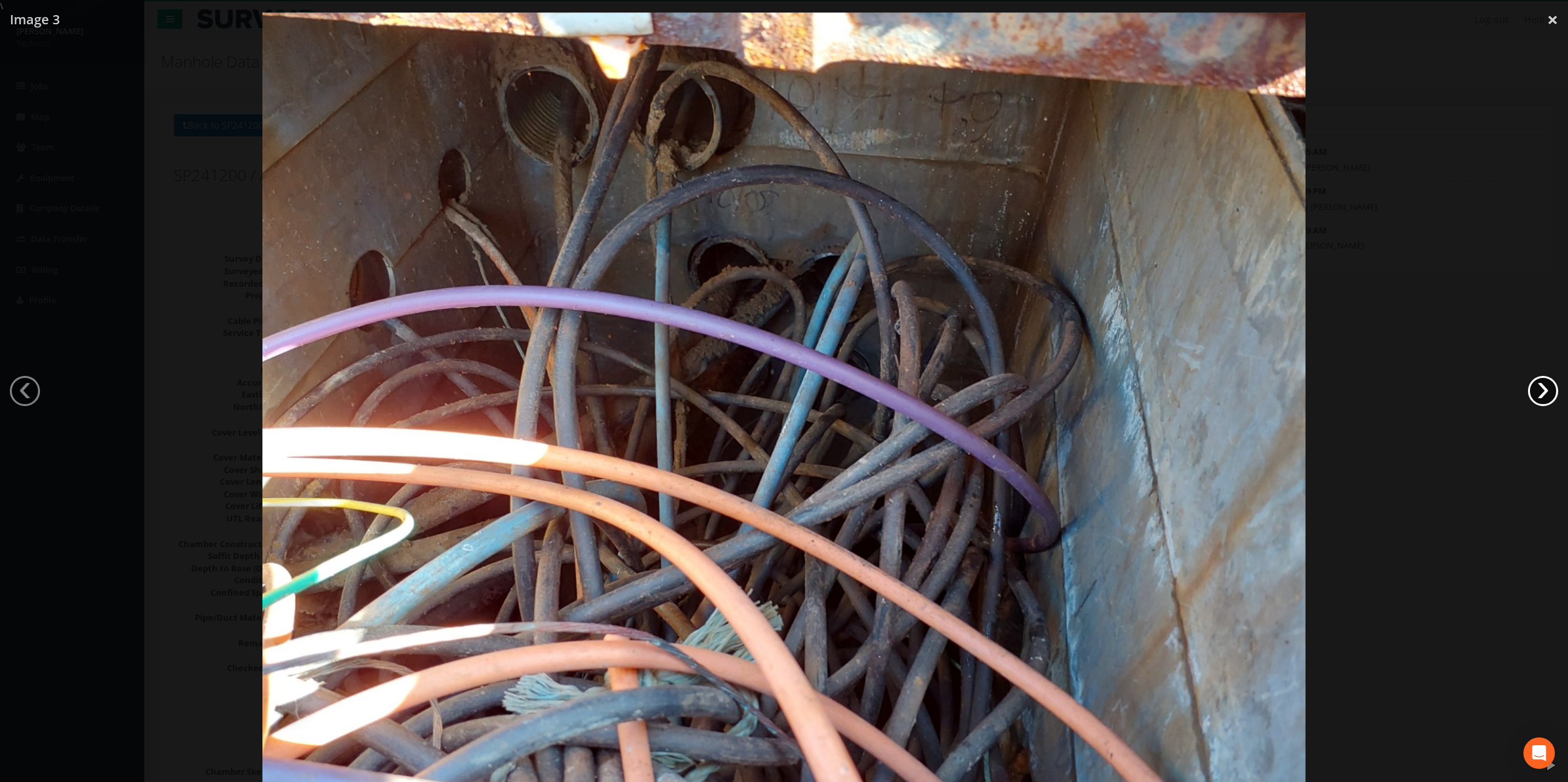
click at [1532, 393] on link "›" at bounding box center [1543, 390] width 30 height 30
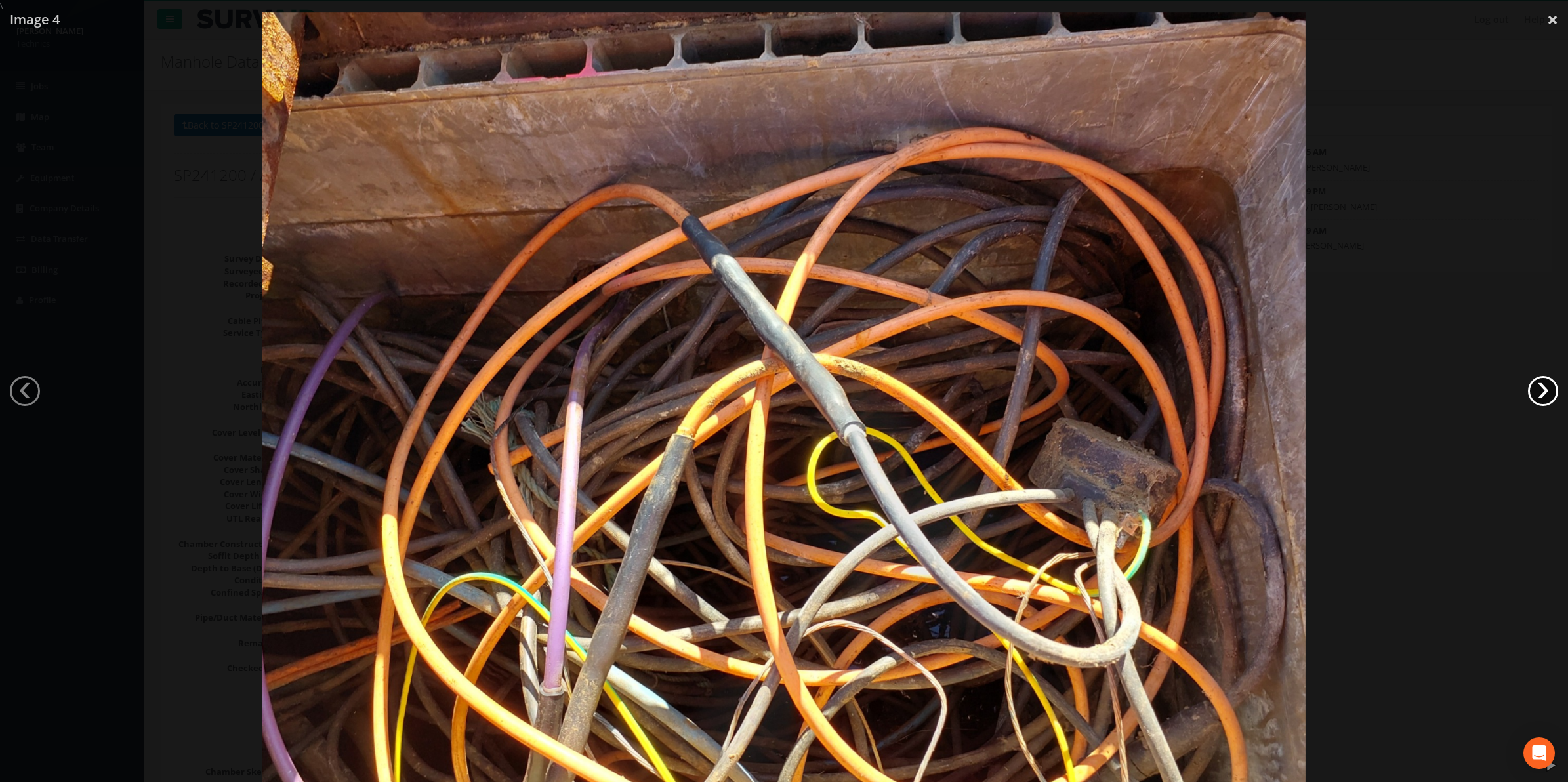
click at [1532, 393] on link "›" at bounding box center [1543, 390] width 30 height 30
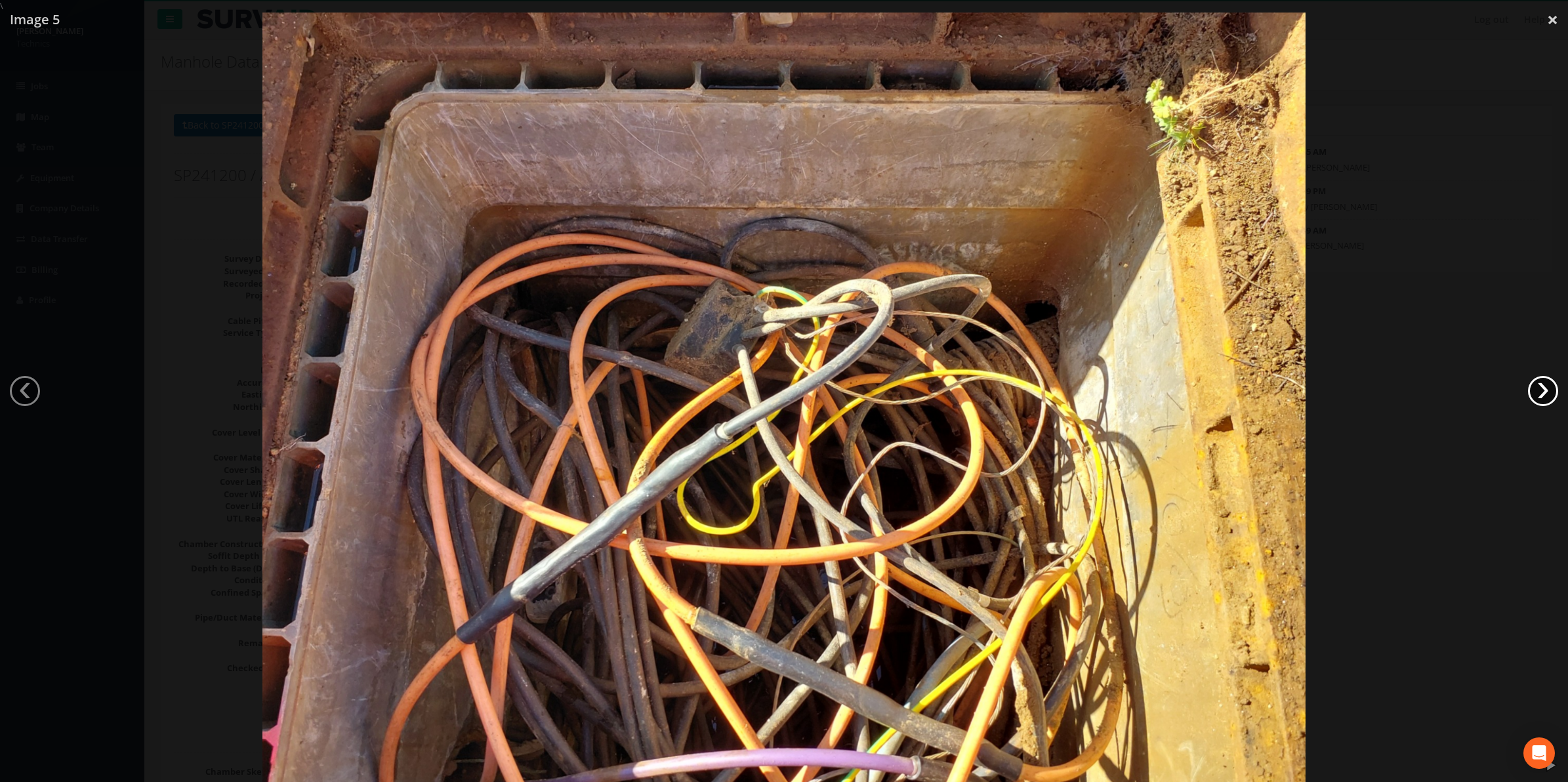
click at [1532, 393] on link "›" at bounding box center [1543, 390] width 30 height 30
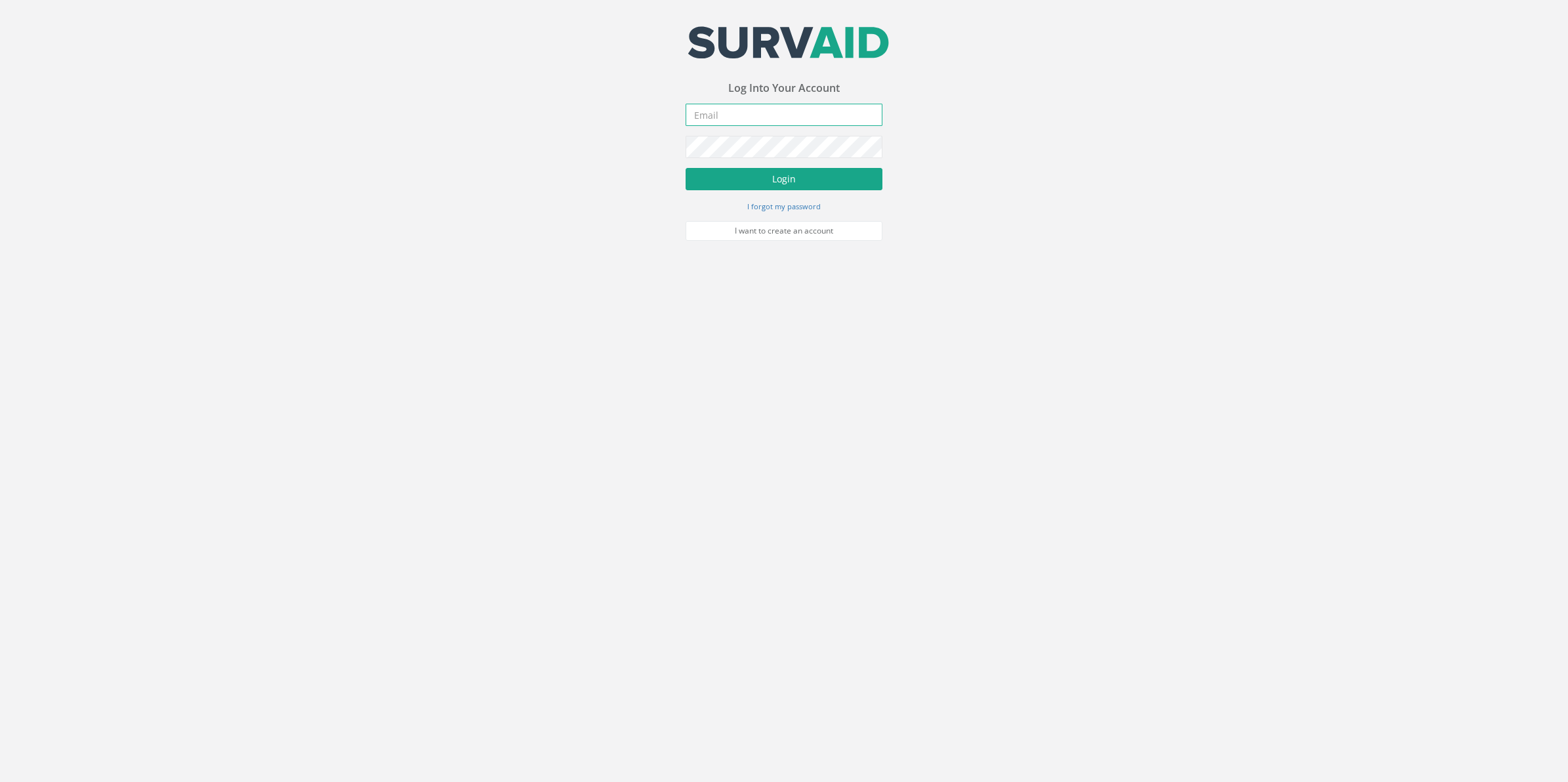
type input "[PERSON_NAME][EMAIL_ADDRESS][PERSON_NAME][DOMAIN_NAME]"
click at [750, 184] on button "Login" at bounding box center [784, 178] width 197 height 22
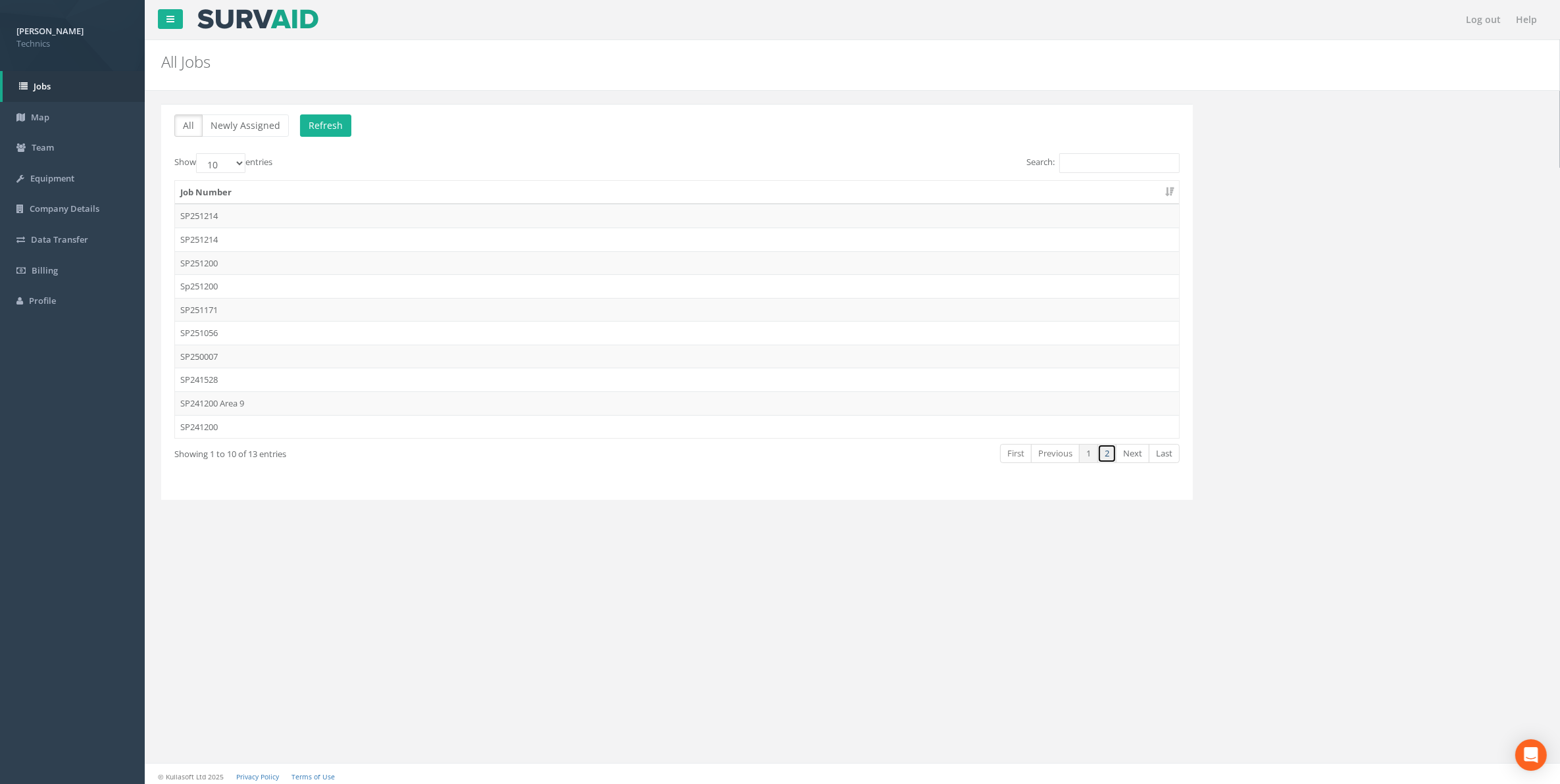
click at [1103, 458] on link "2" at bounding box center [1106, 453] width 19 height 19
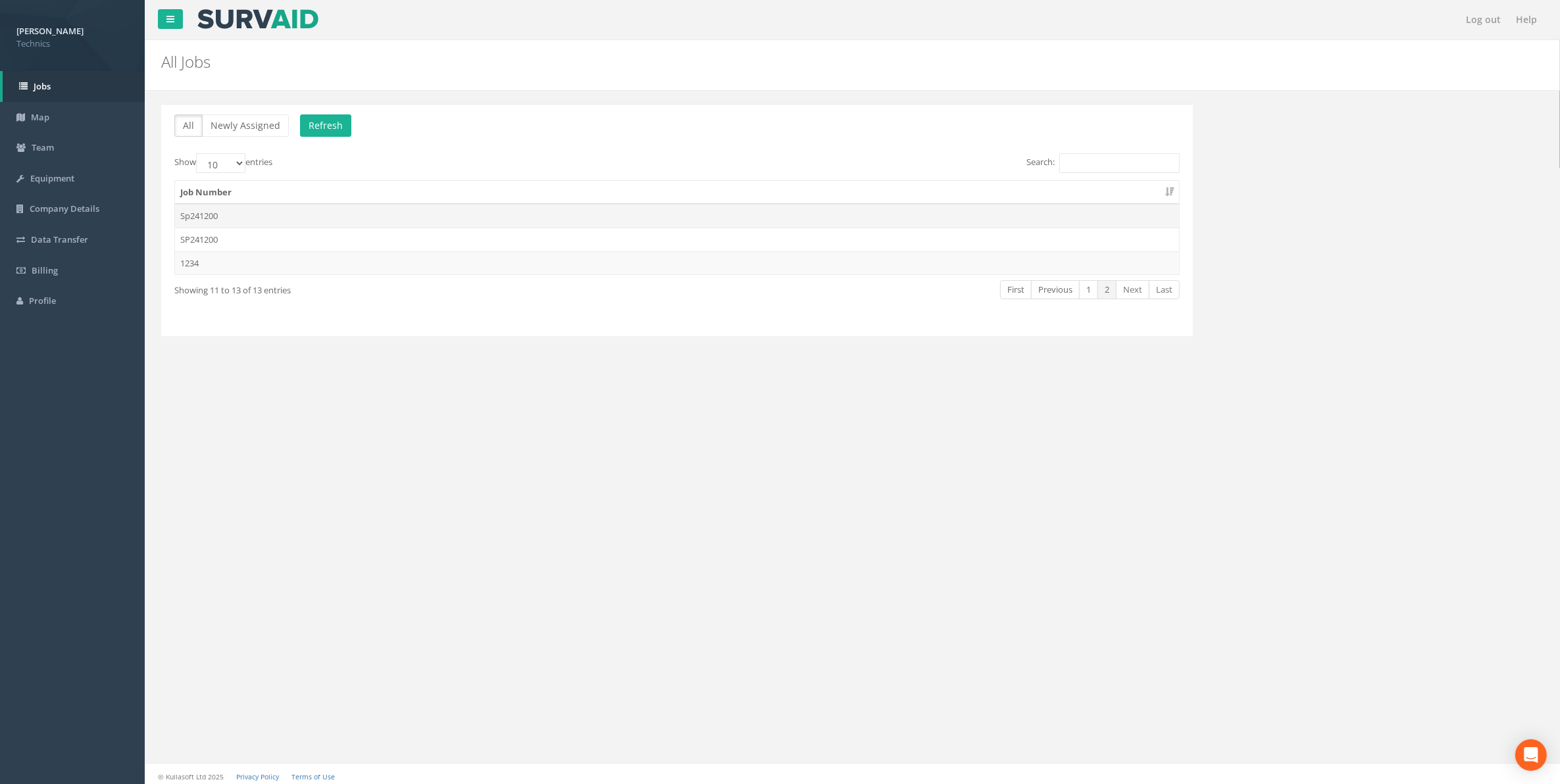
click at [212, 217] on td "Sp241200" at bounding box center [676, 216] width 1004 height 24
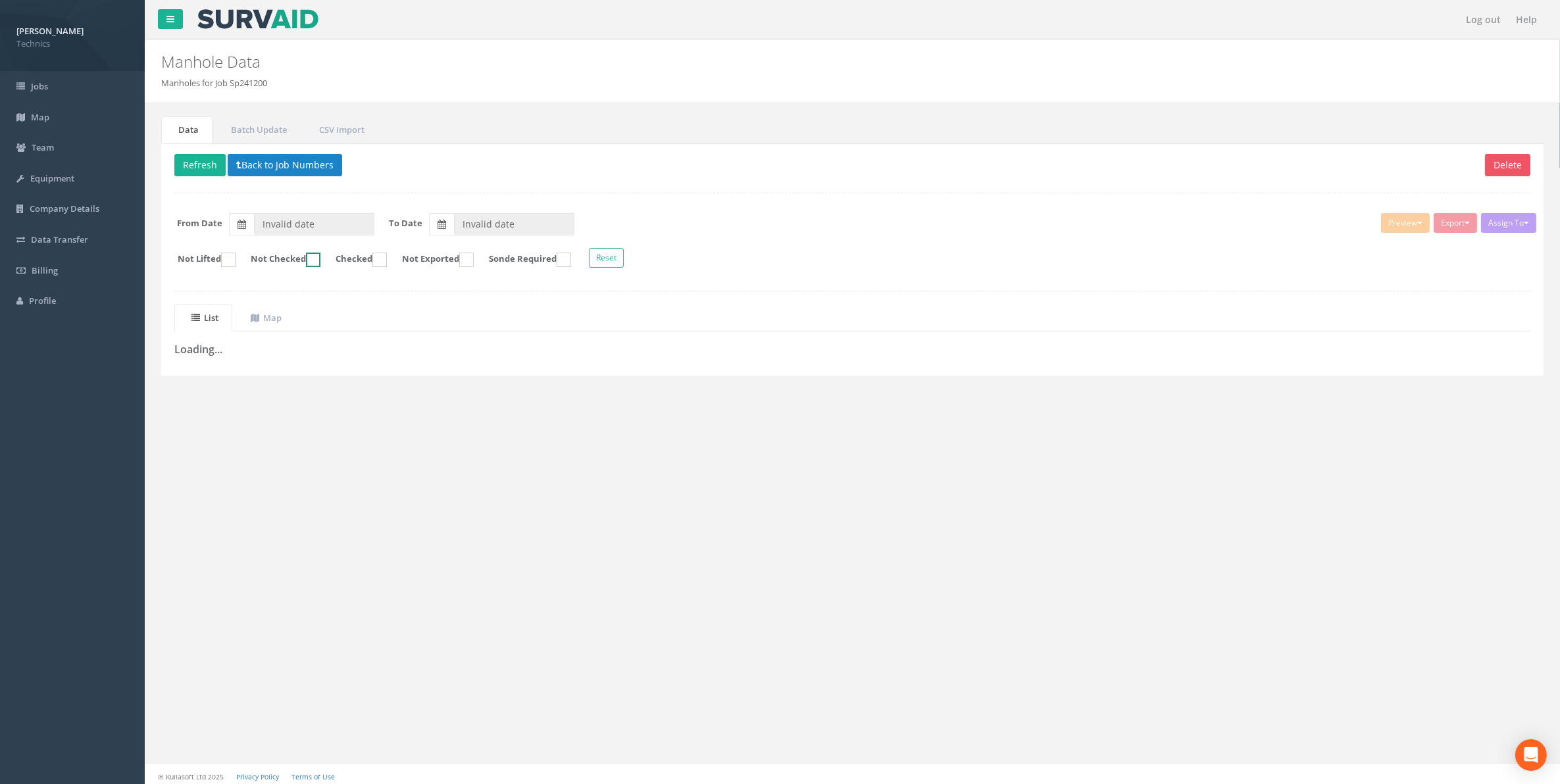
type input "16/09/2025"
type input "23/09/2025"
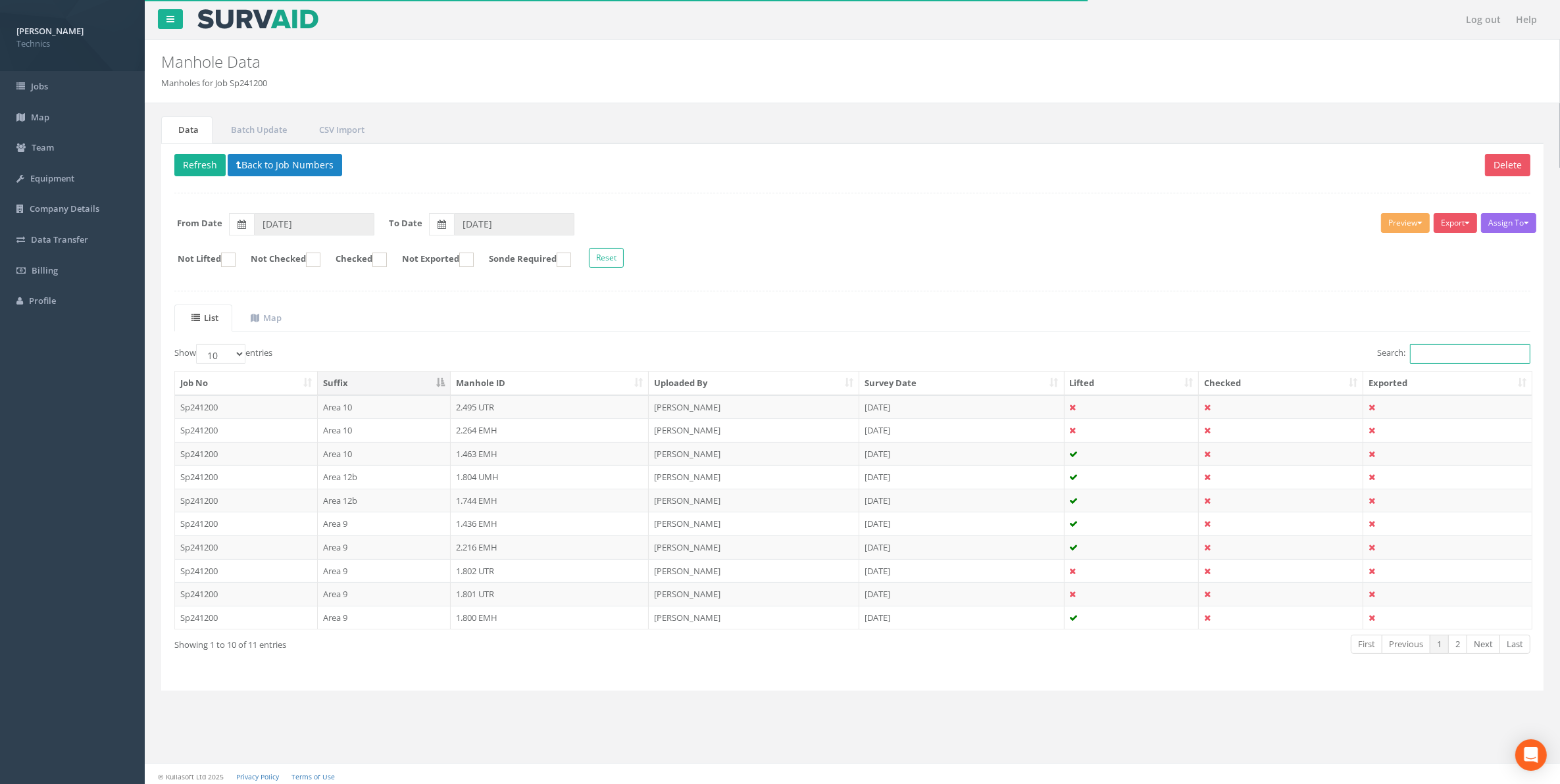
click at [1421, 357] on input "Search:" at bounding box center [1469, 354] width 120 height 20
paste input "1.267"
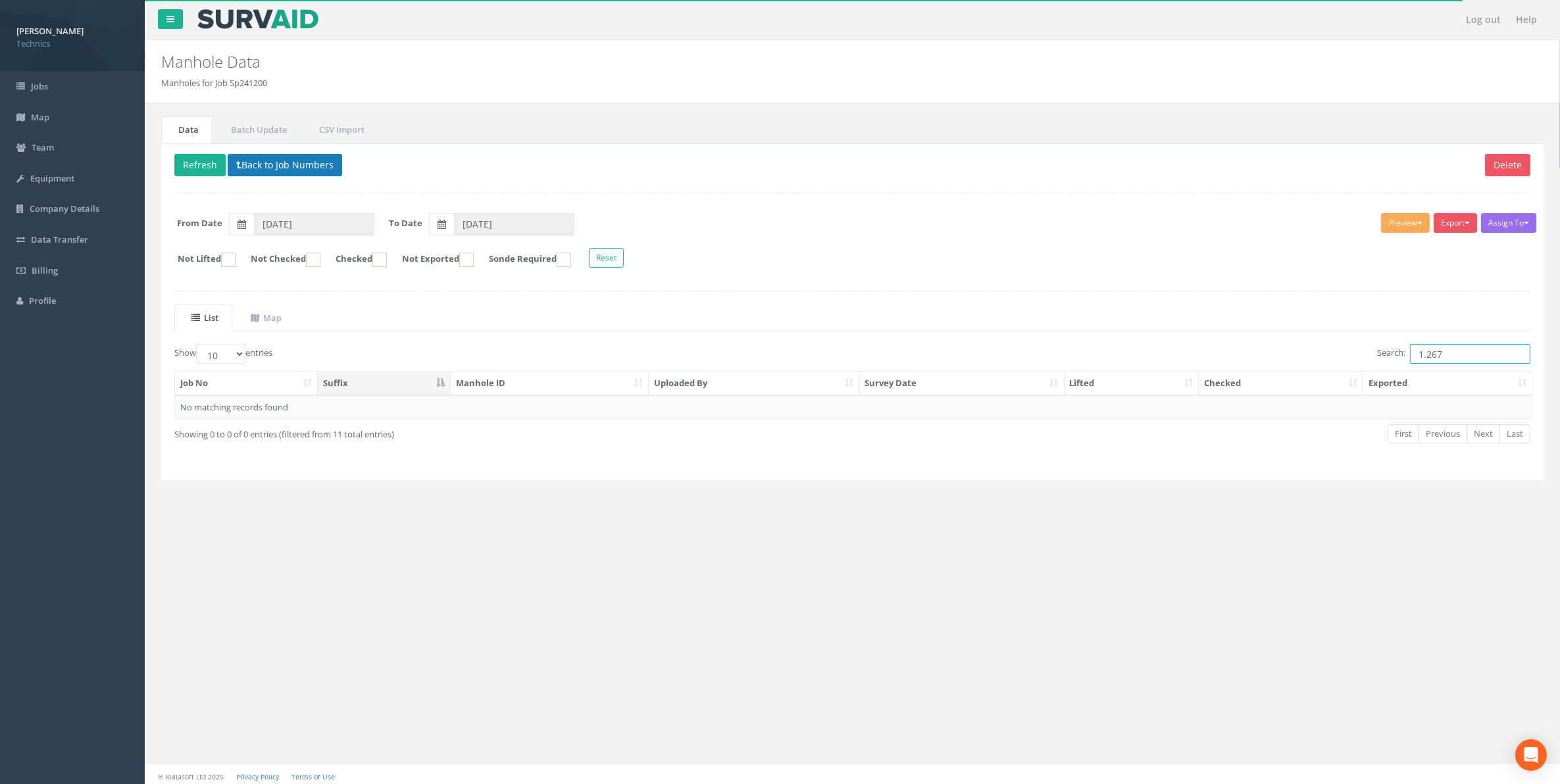
type input "1.267"
click at [252, 172] on button "Back to Job Numbers" at bounding box center [285, 164] width 114 height 22
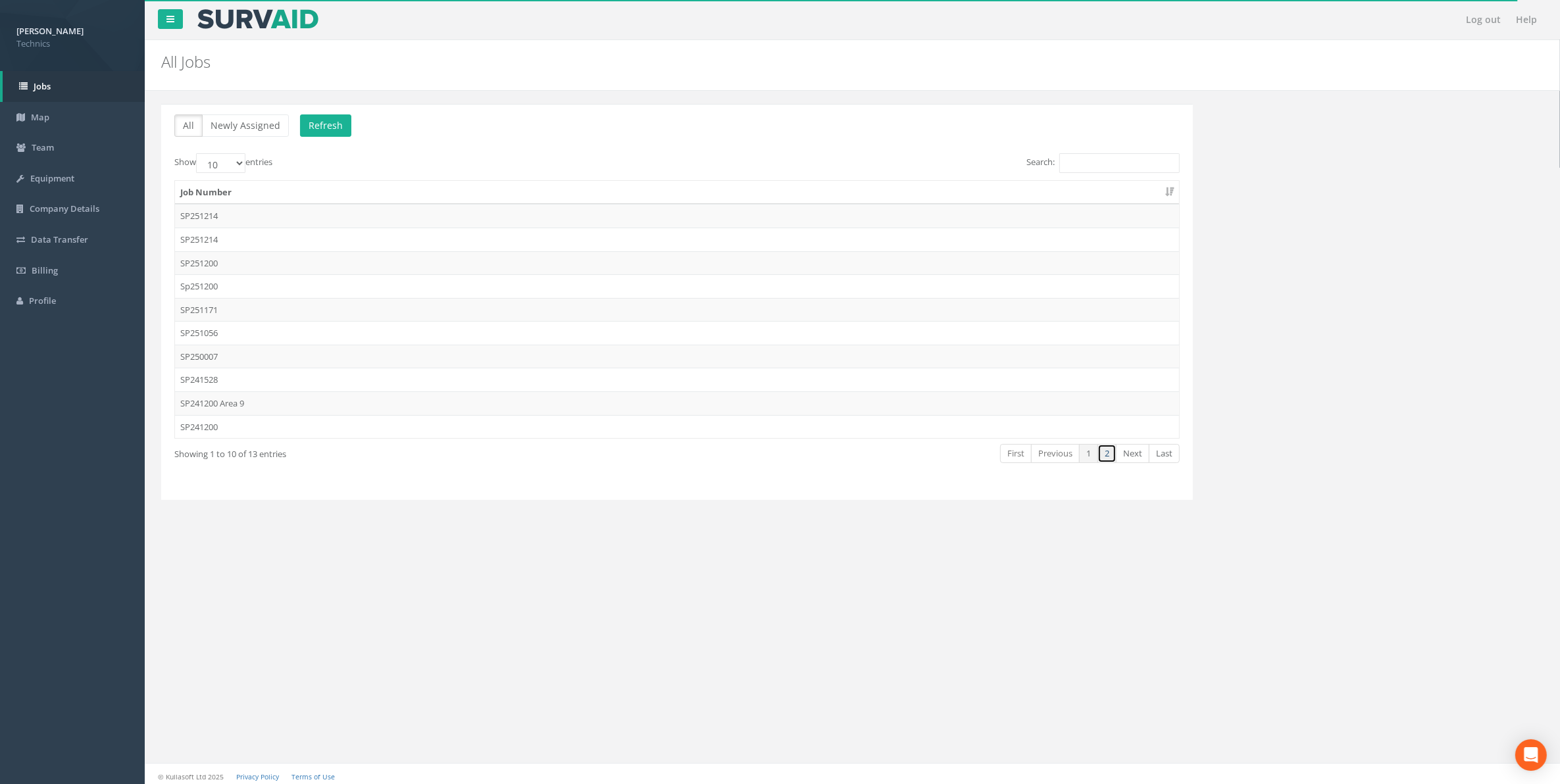
click at [1103, 458] on link "2" at bounding box center [1106, 453] width 19 height 19
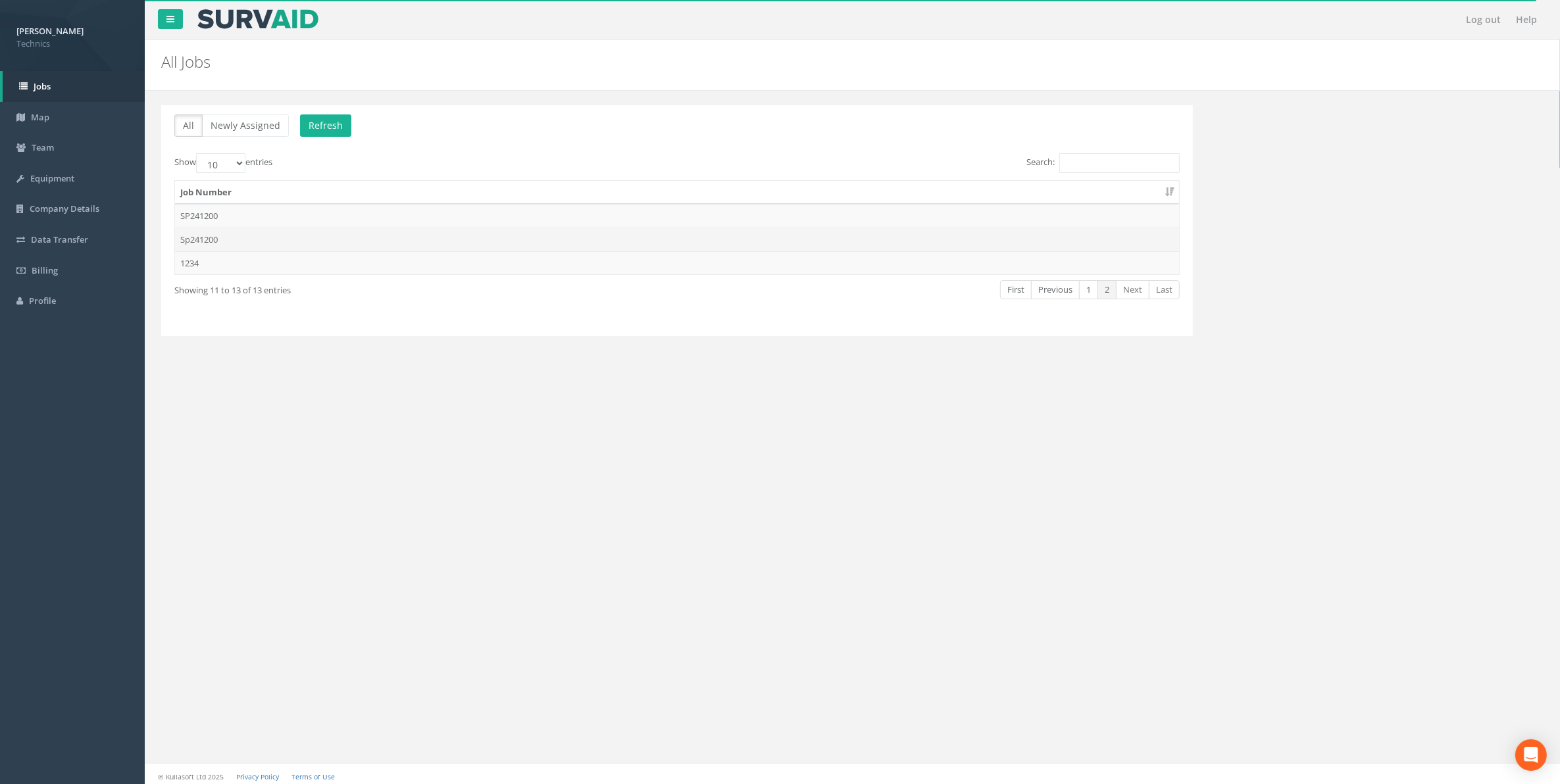
click at [201, 244] on td "Sp241200" at bounding box center [676, 239] width 1004 height 24
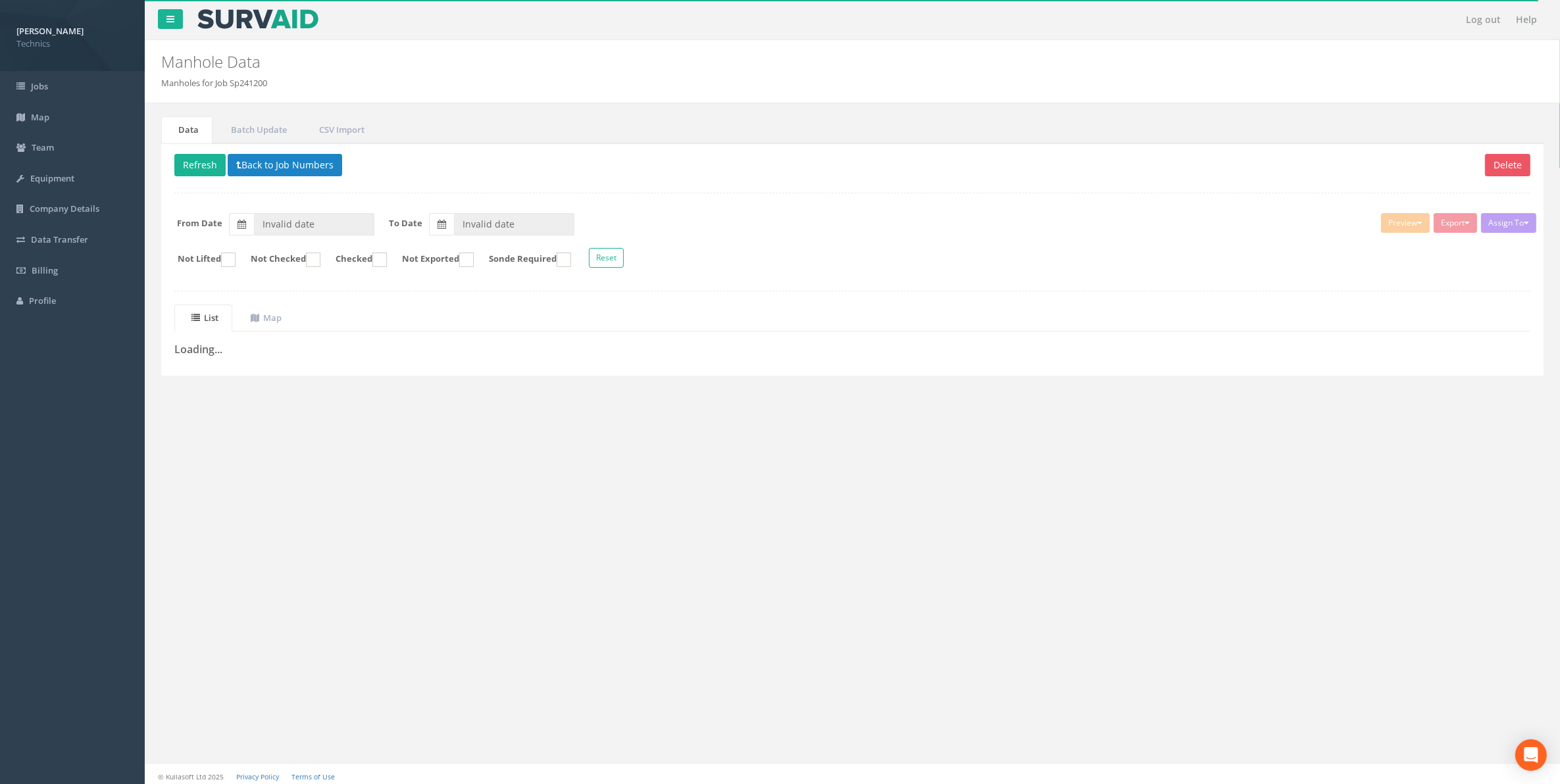
type input "16/09/2025"
type input "23/09/2025"
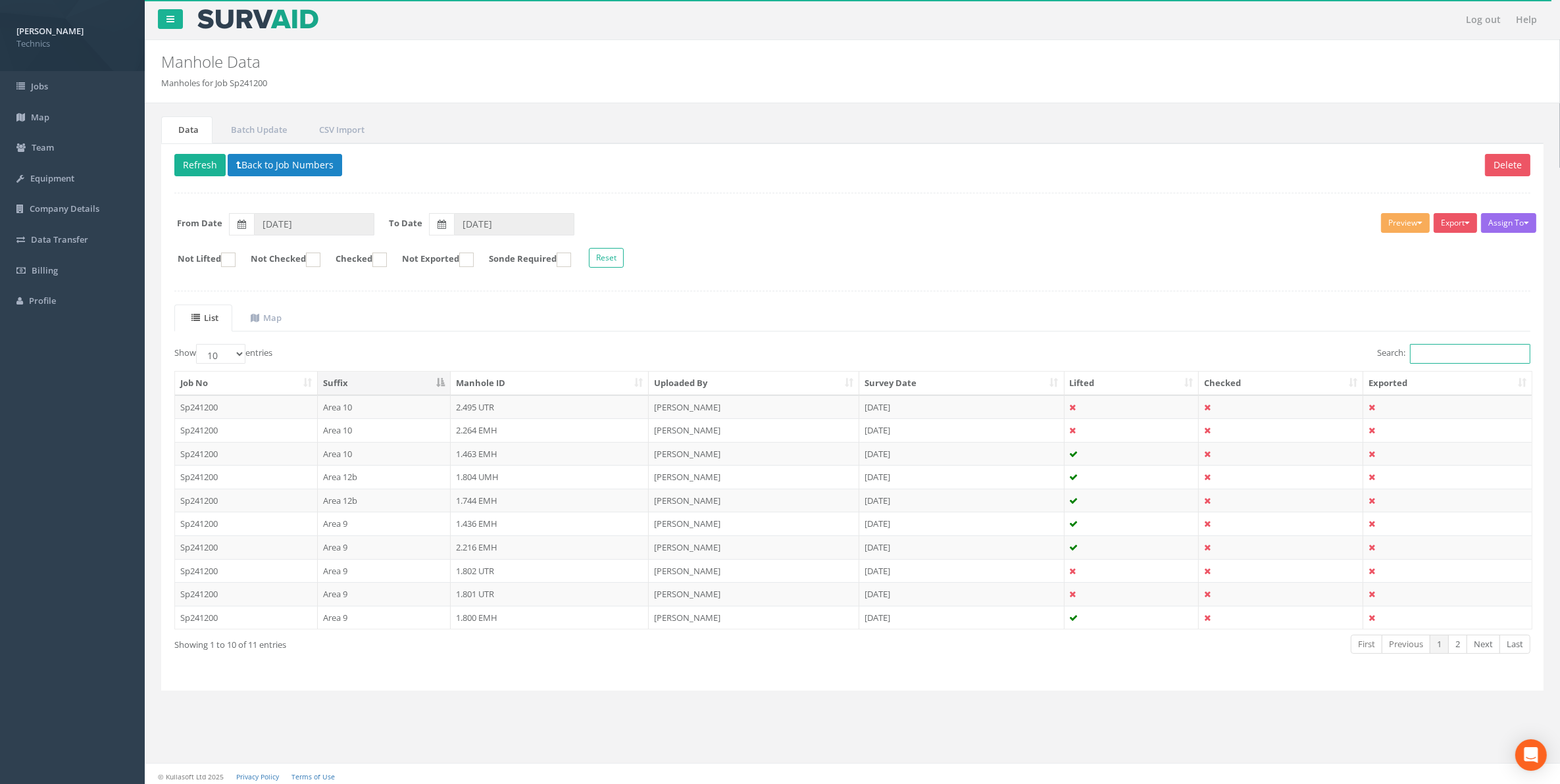
click at [1419, 356] on input "Search:" at bounding box center [1469, 354] width 120 height 20
paste input "1.267"
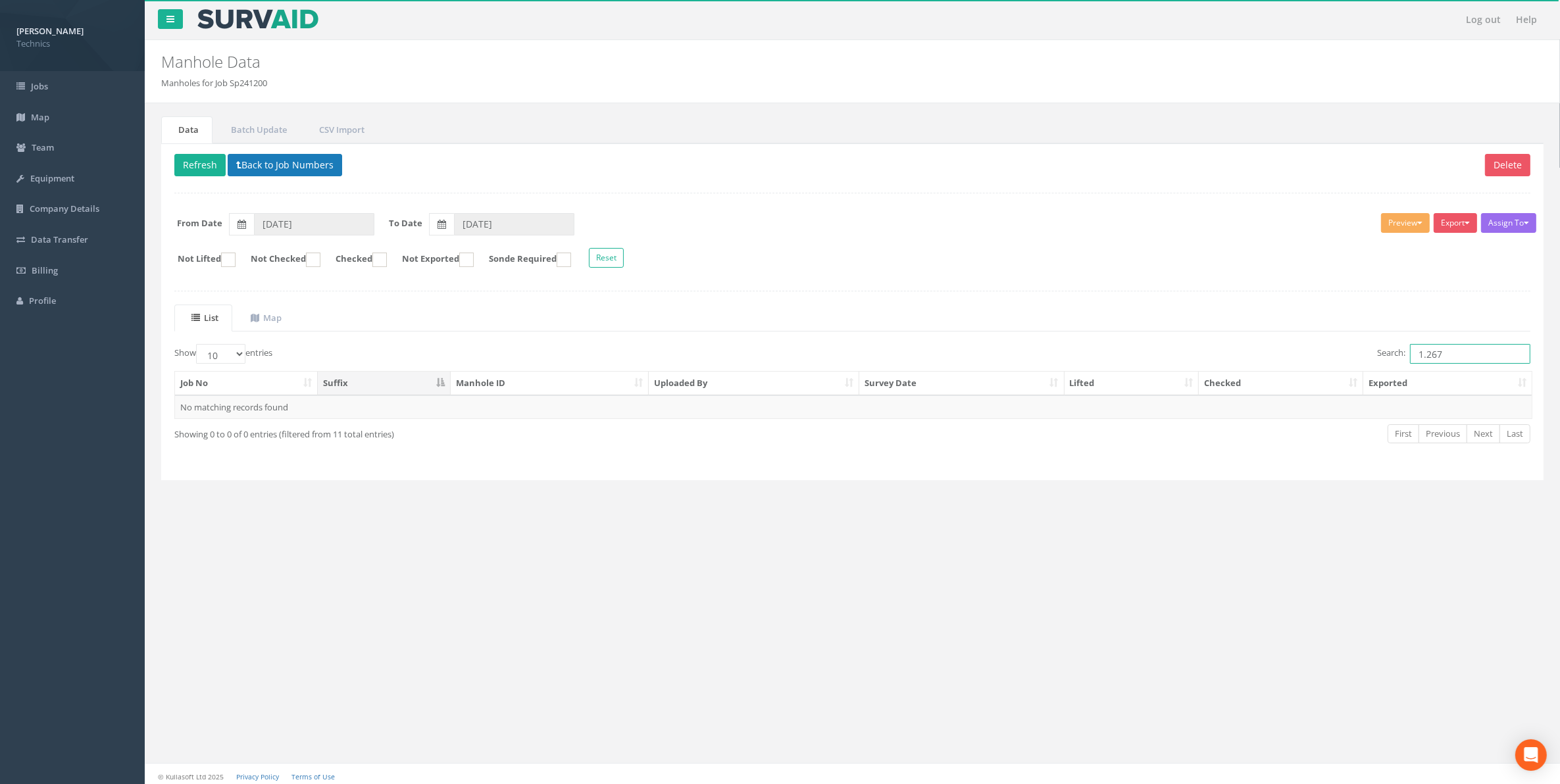
type input "1.267"
click at [283, 169] on button "Back to Job Numbers" at bounding box center [285, 164] width 114 height 22
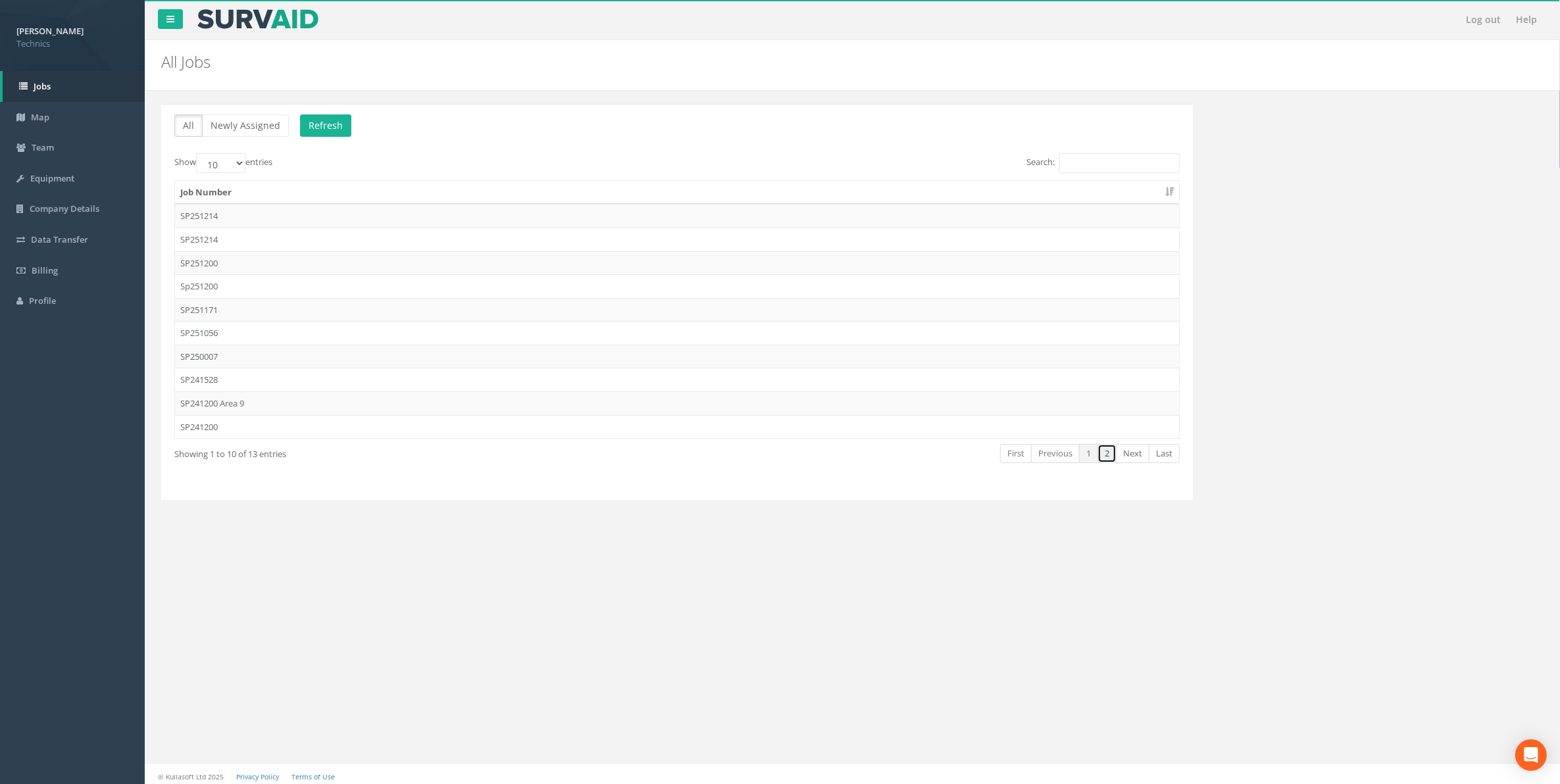
click at [1103, 461] on link "2" at bounding box center [1106, 453] width 19 height 19
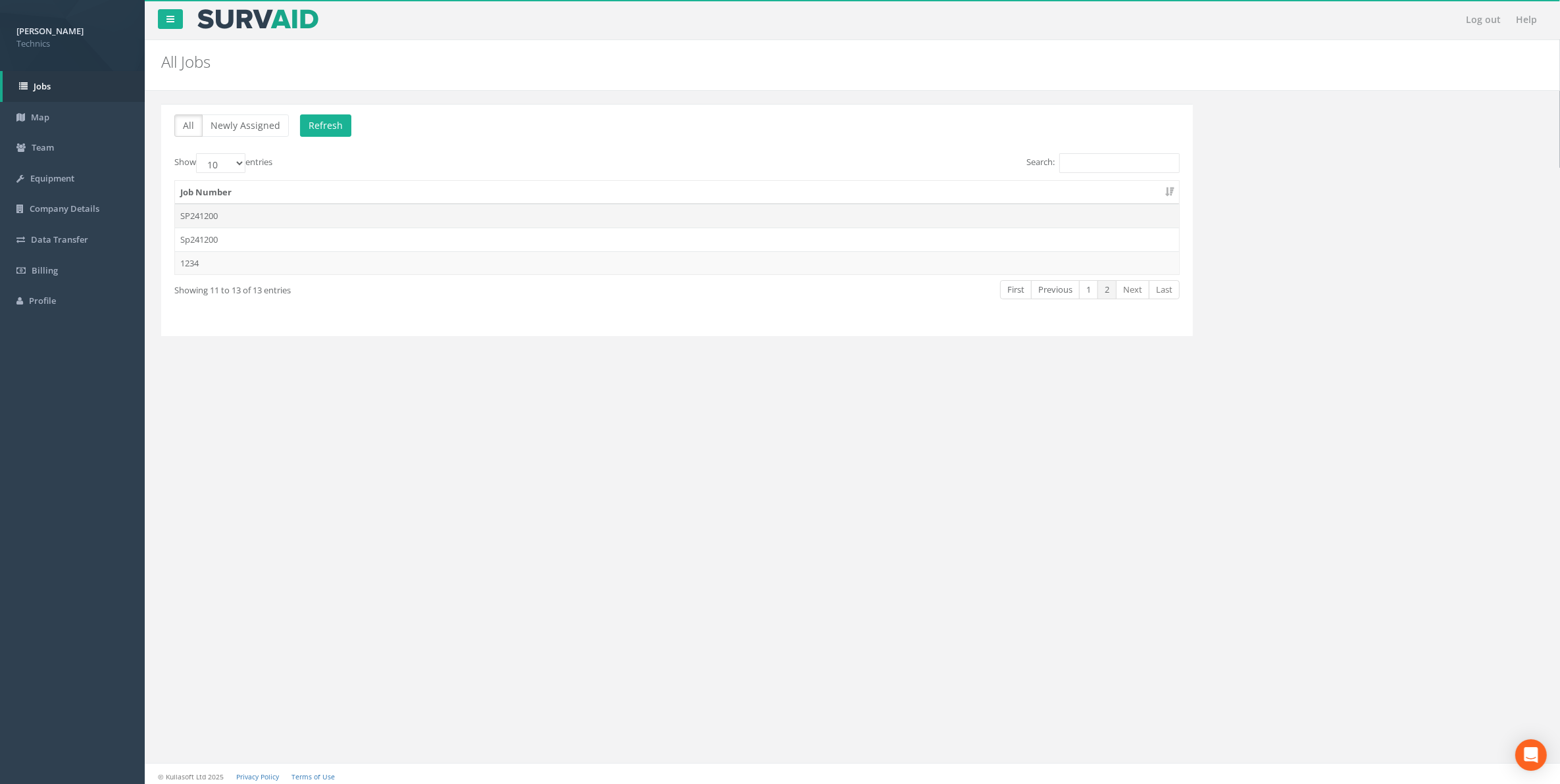
click at [204, 218] on td "SP241200" at bounding box center [676, 216] width 1004 height 24
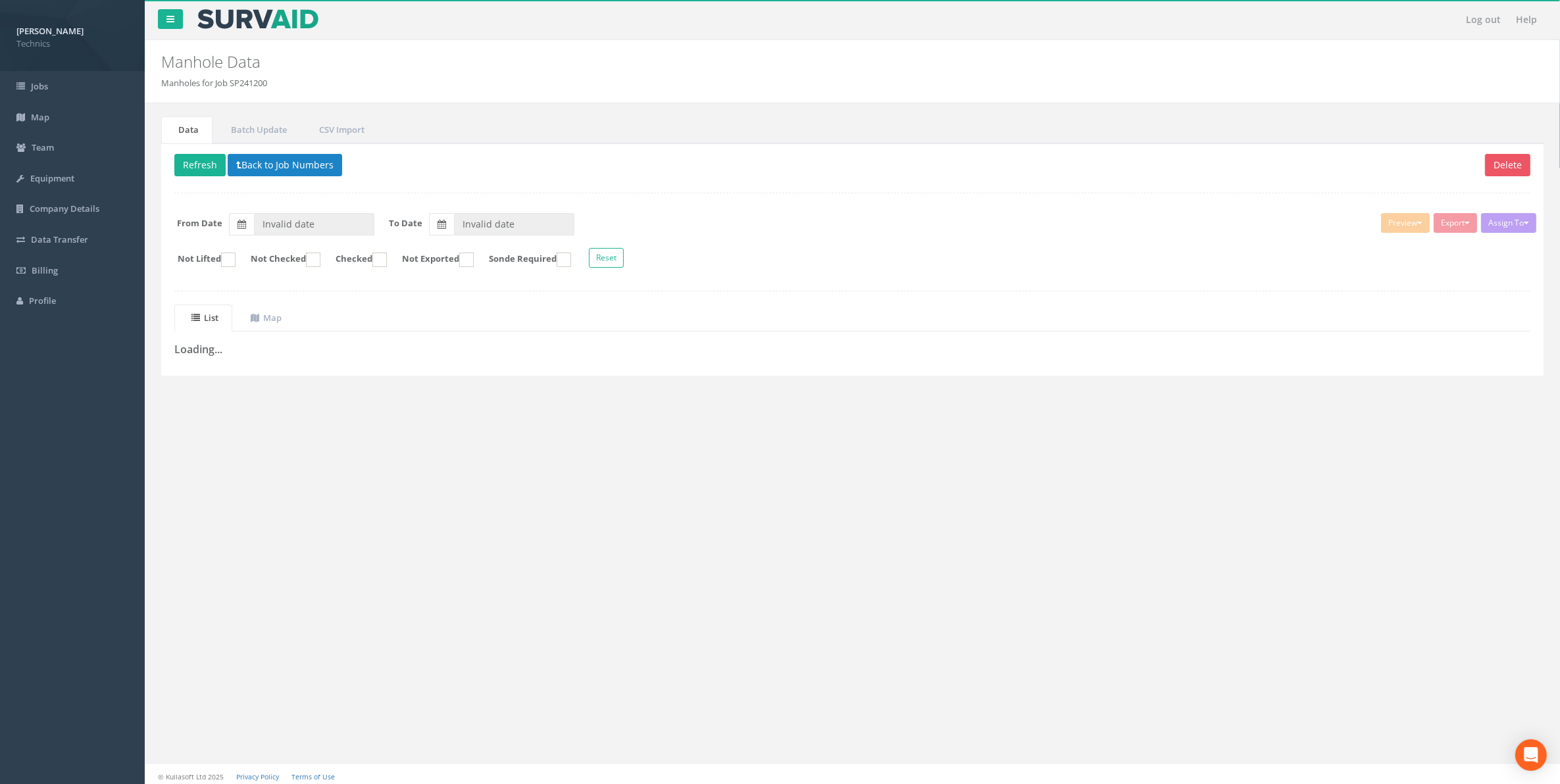
type input "[DATE]"
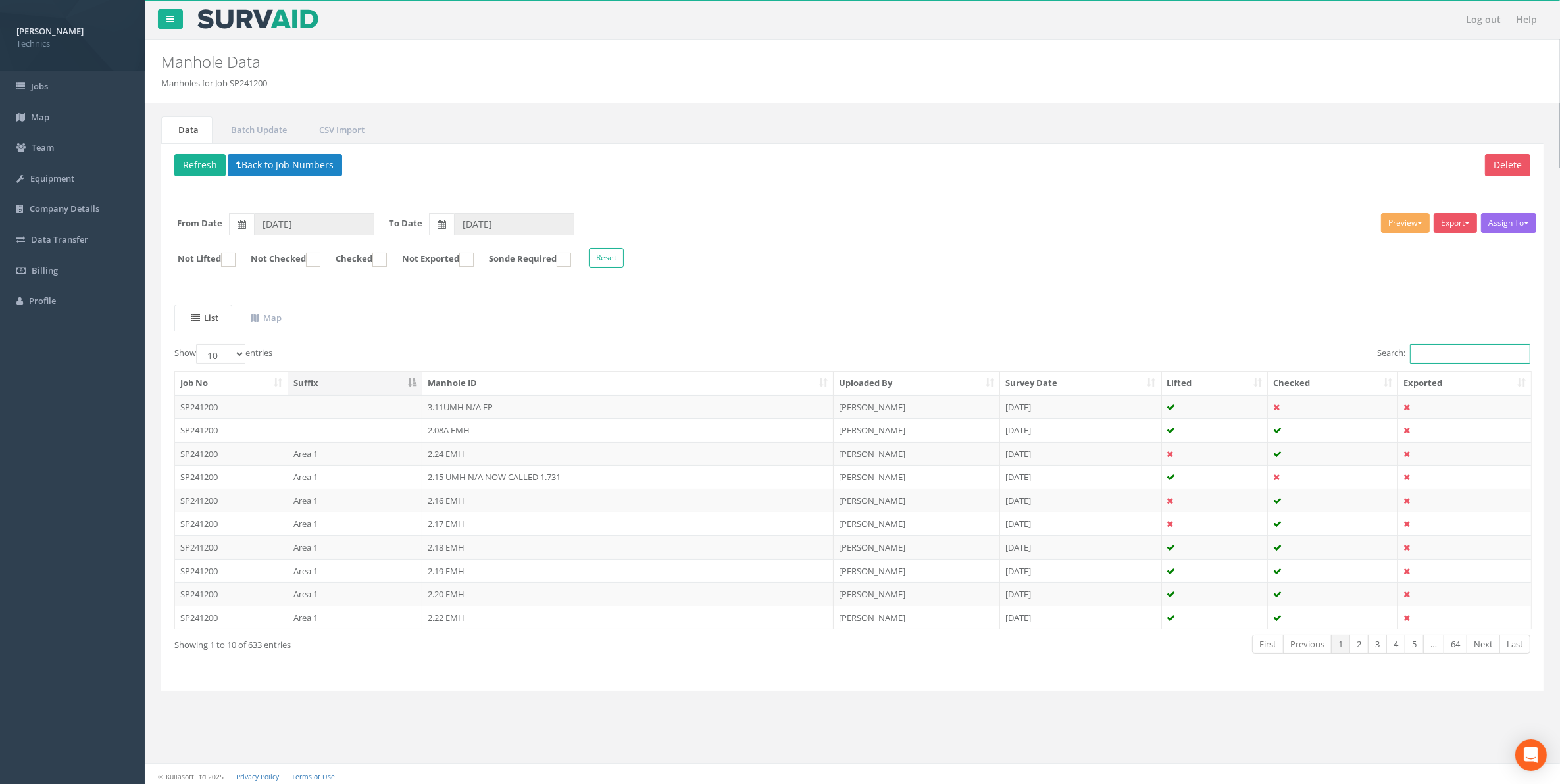
click at [1415, 357] on input "Search:" at bounding box center [1469, 354] width 120 height 20
paste input "1.267"
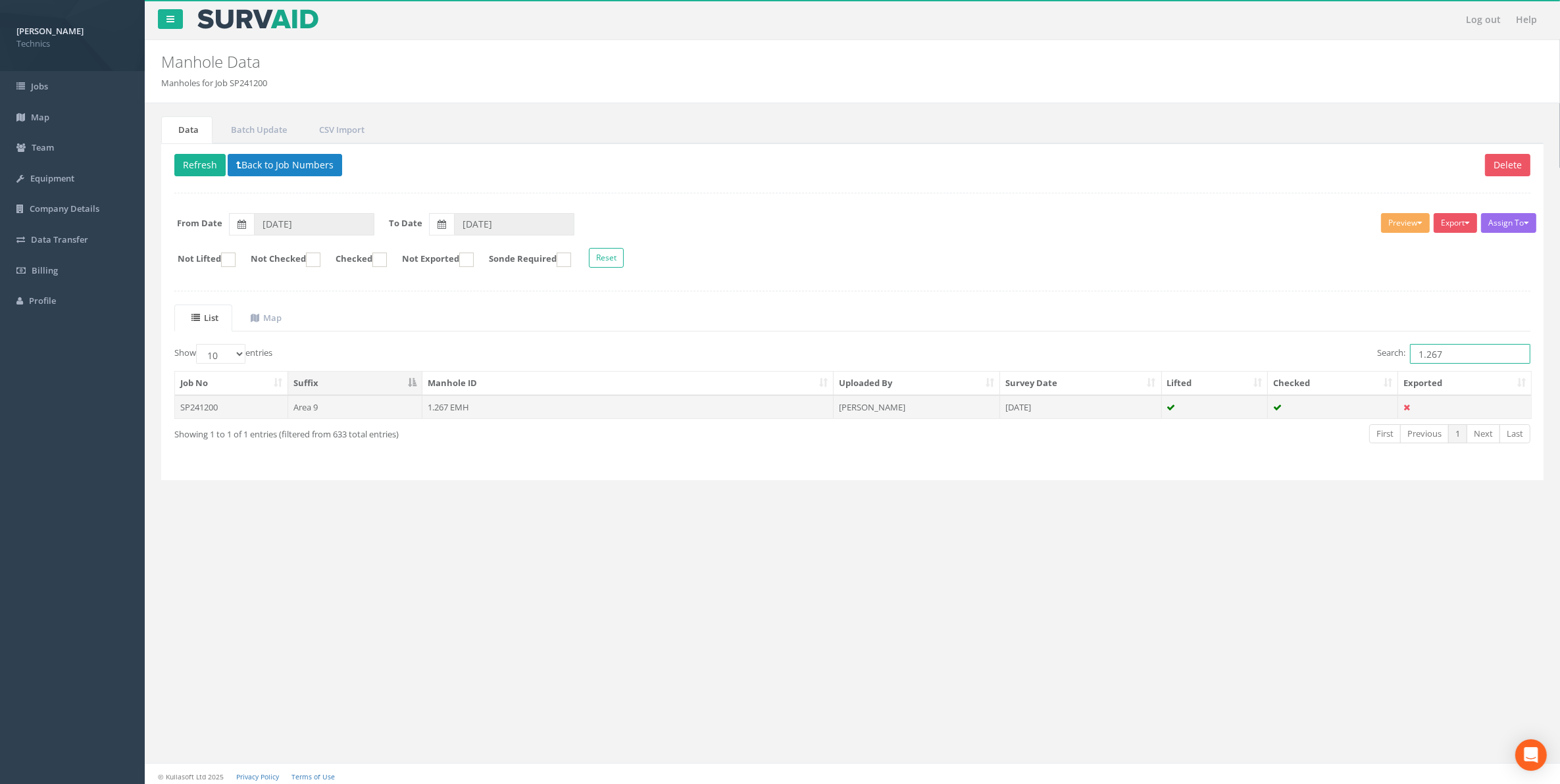
type input "1.267"
click at [452, 411] on td "1.267 EMH" at bounding box center [627, 407] width 411 height 24
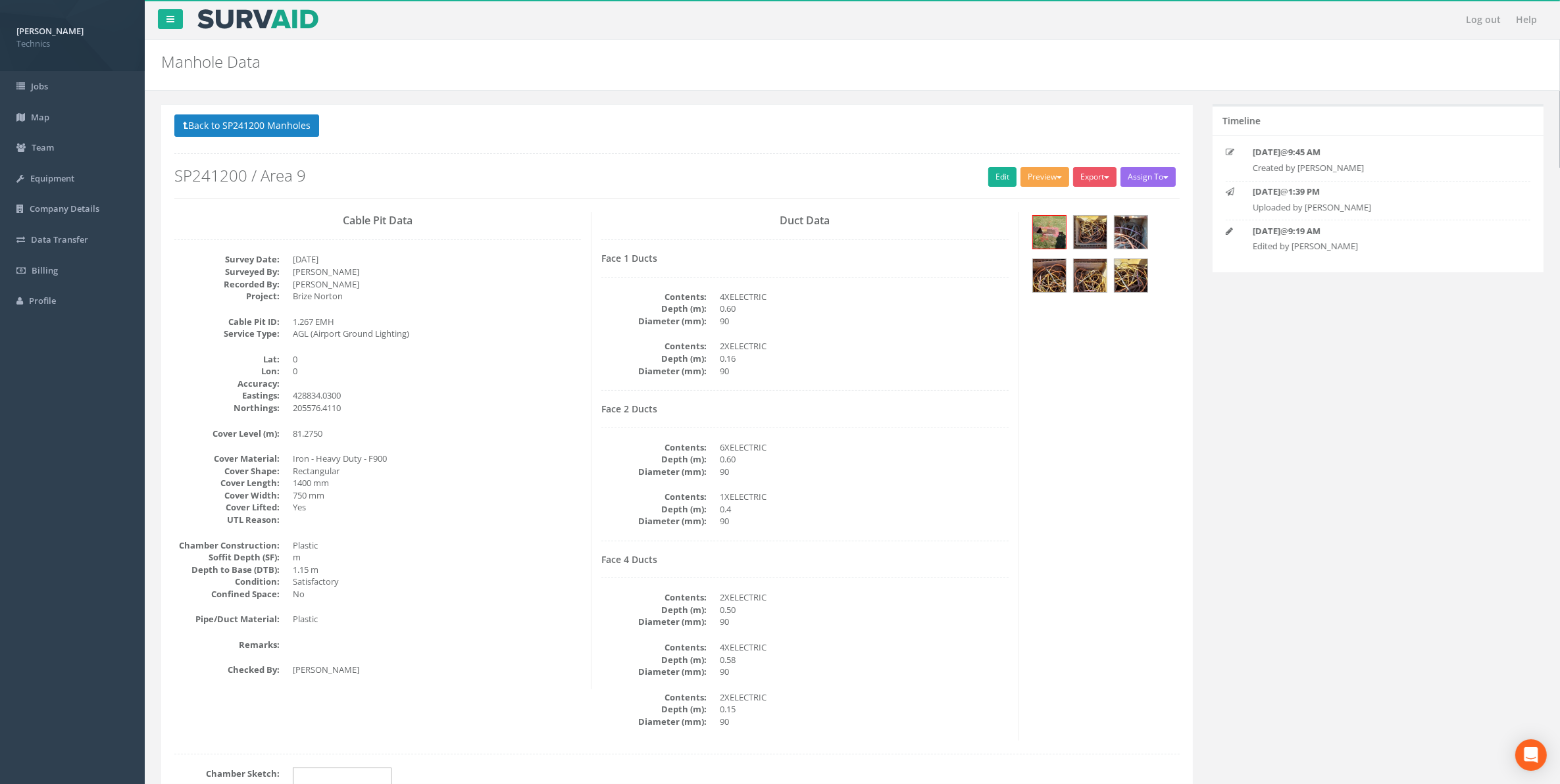
click at [1043, 176] on button "Preview" at bounding box center [1045, 177] width 49 height 20
click at [1014, 211] on link "Technics Brize Norton" at bounding box center [1016, 204] width 107 height 20
